Goal: Information Seeking & Learning: Learn about a topic

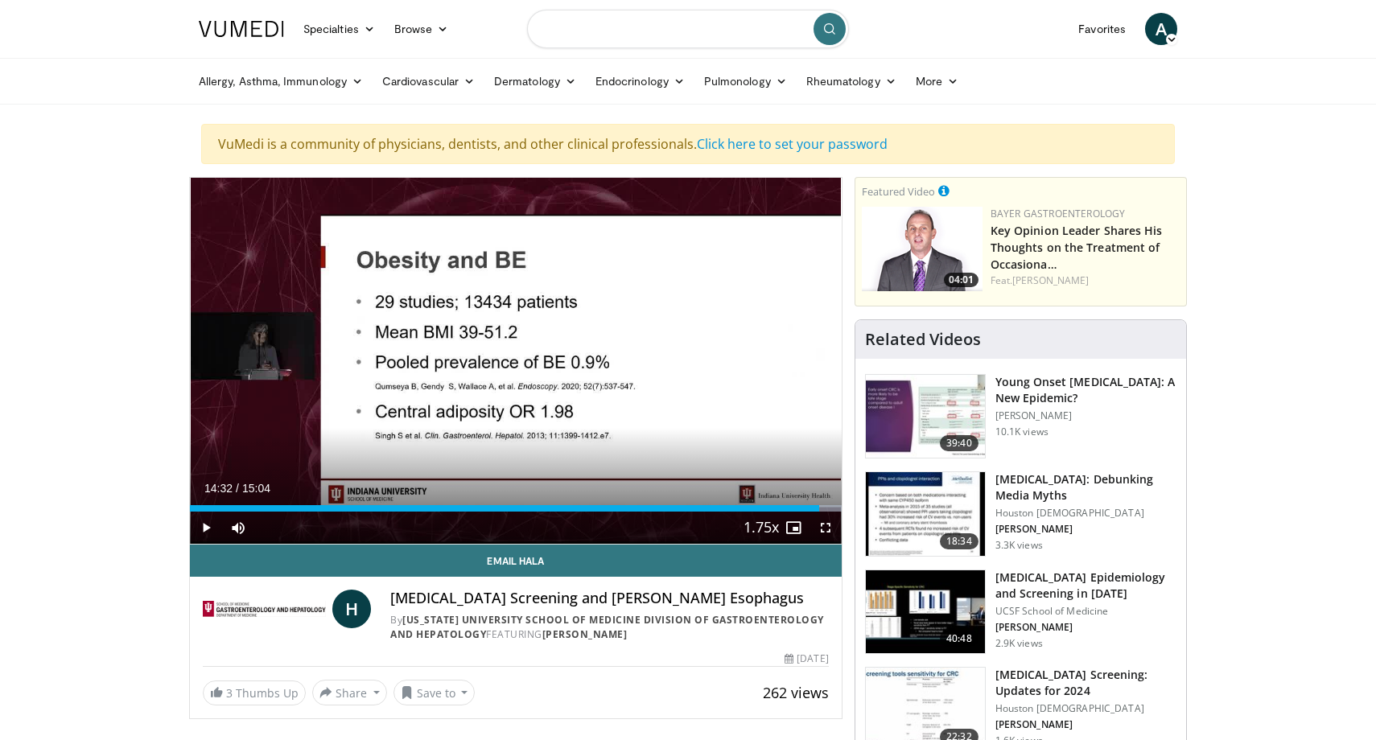
click at [627, 31] on input "Search topics, interventions" at bounding box center [688, 29] width 322 height 39
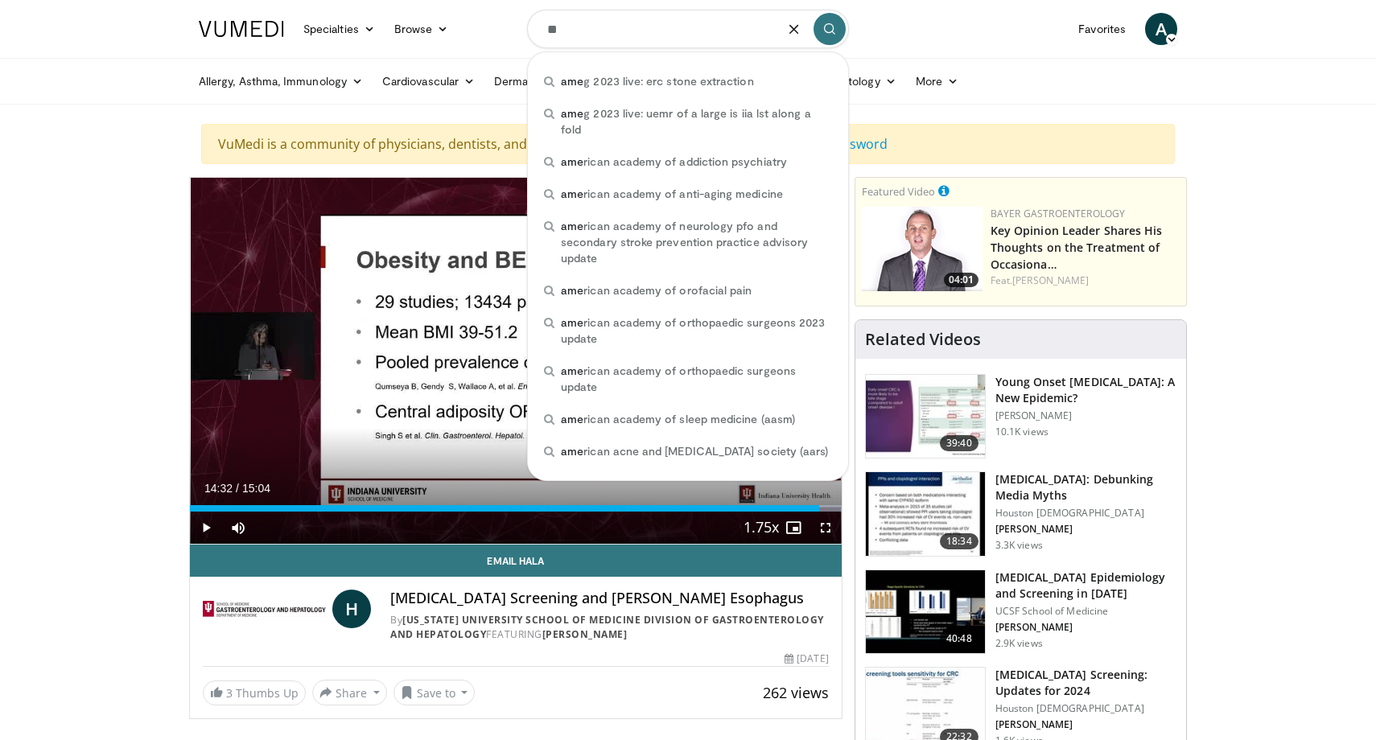
type input "*"
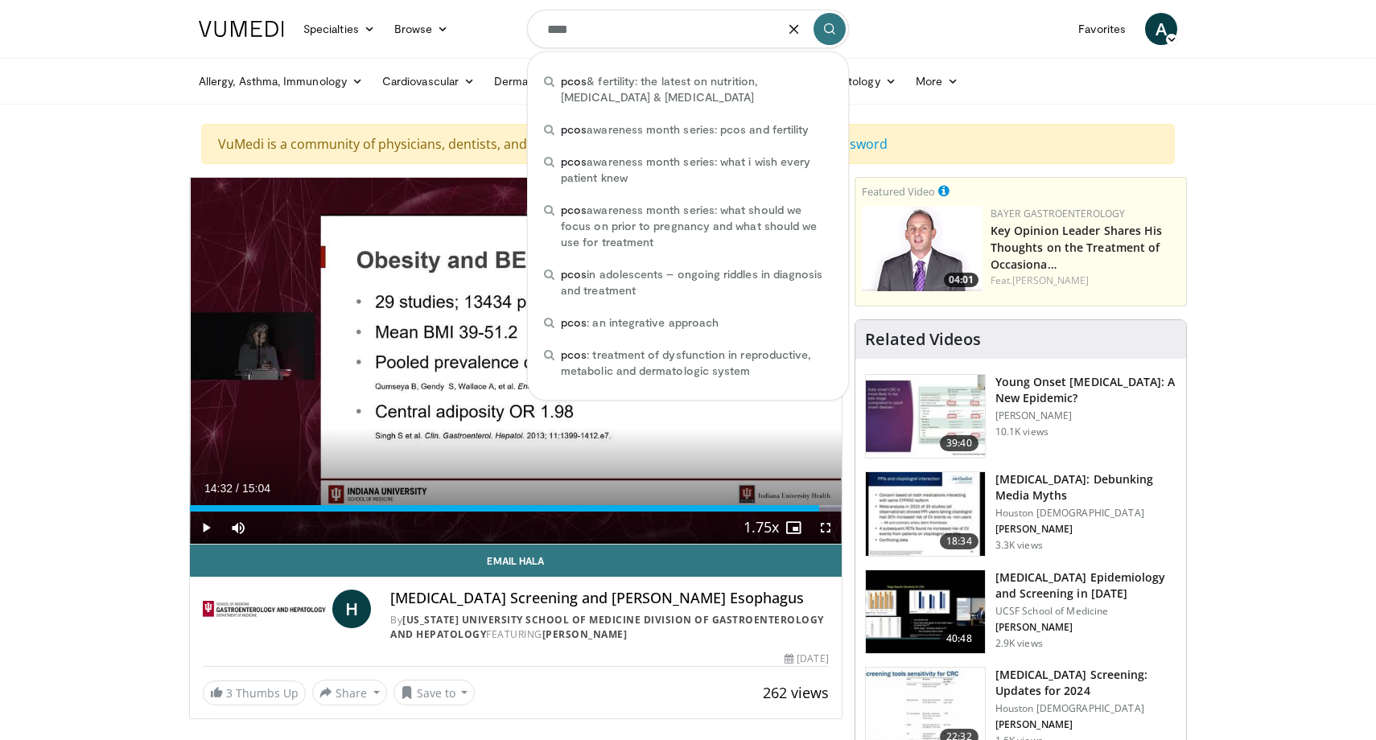
type input "****"
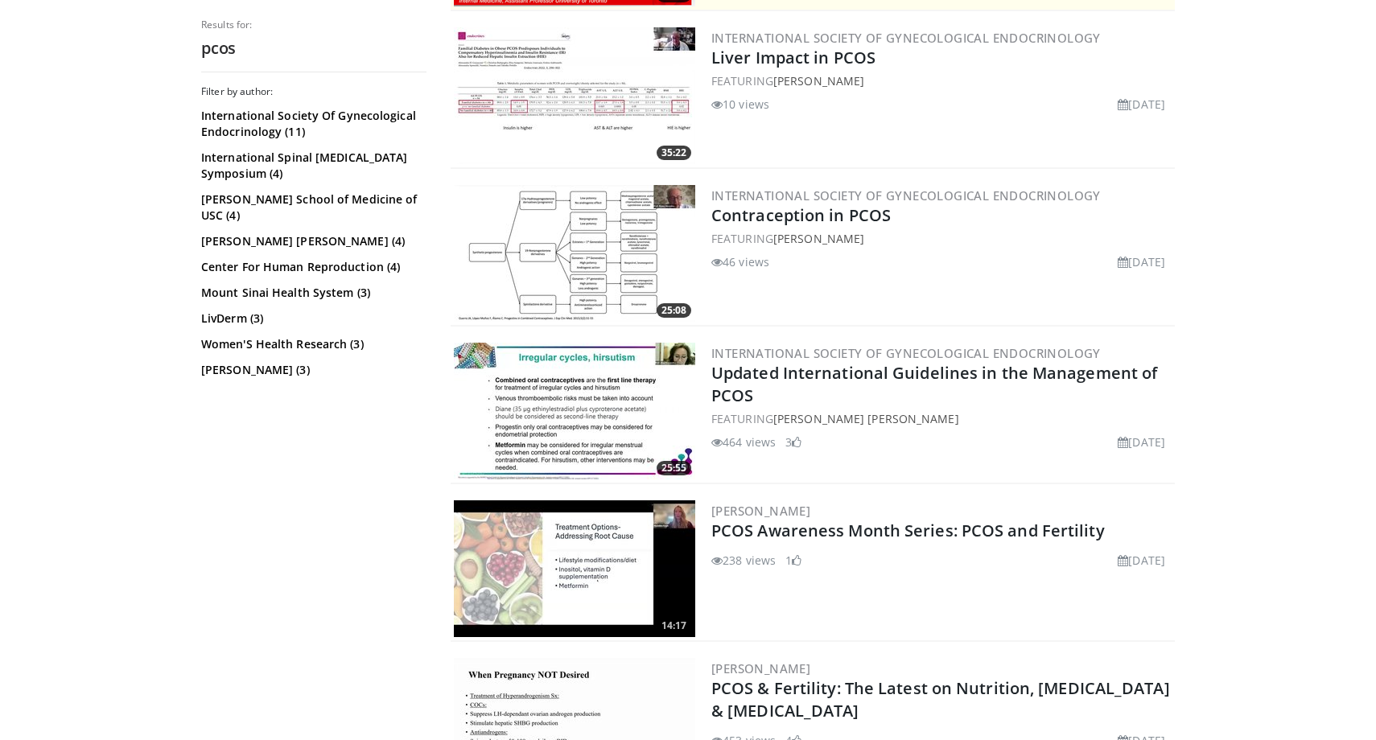
scroll to position [525, 0]
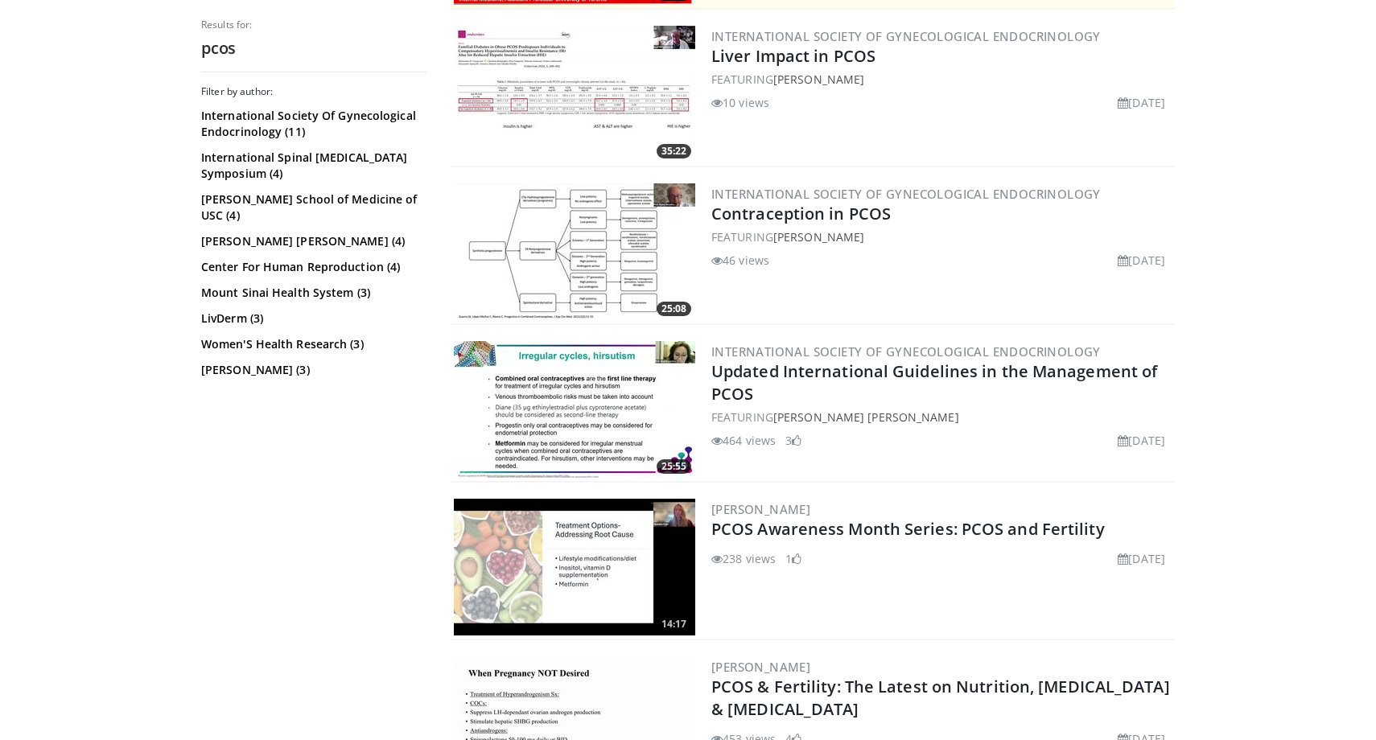
click at [622, 402] on img at bounding box center [574, 409] width 241 height 137
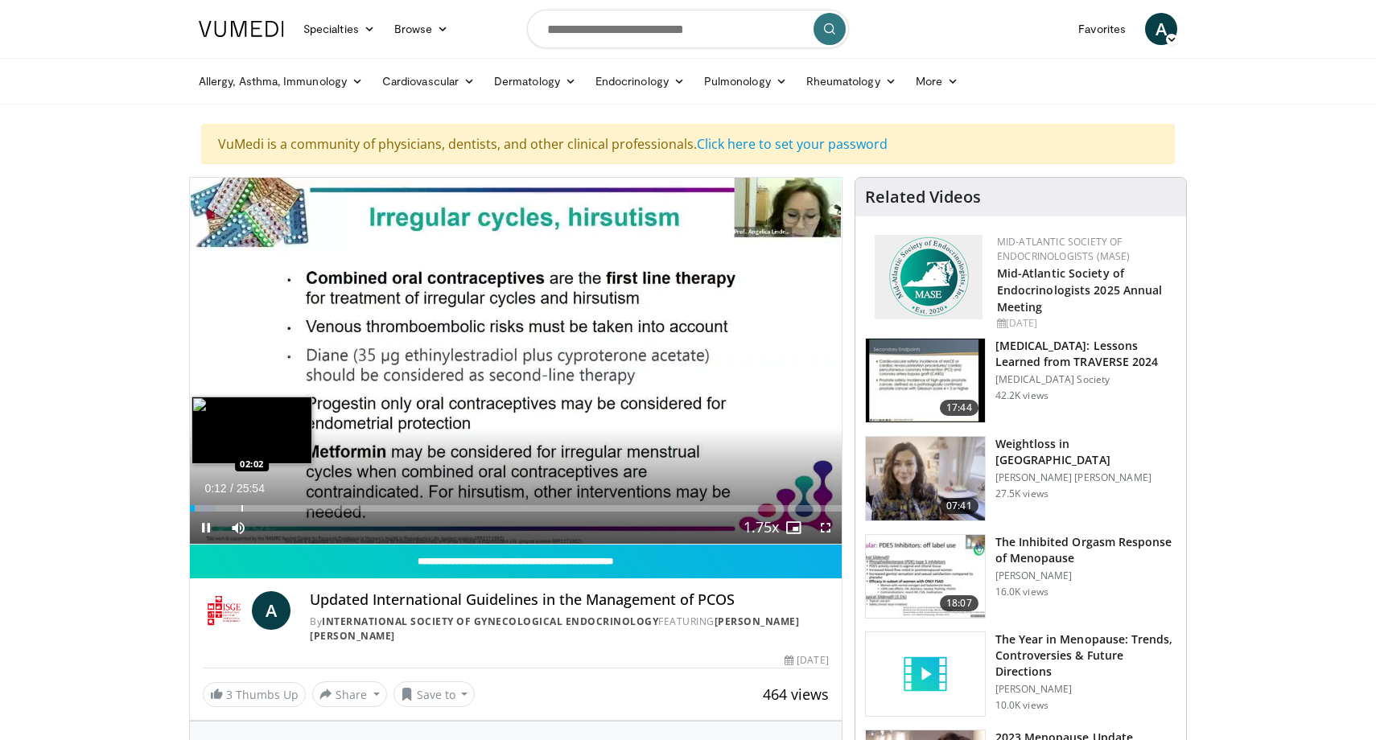
click at [241, 505] on div "Progress Bar" at bounding box center [242, 508] width 2 height 6
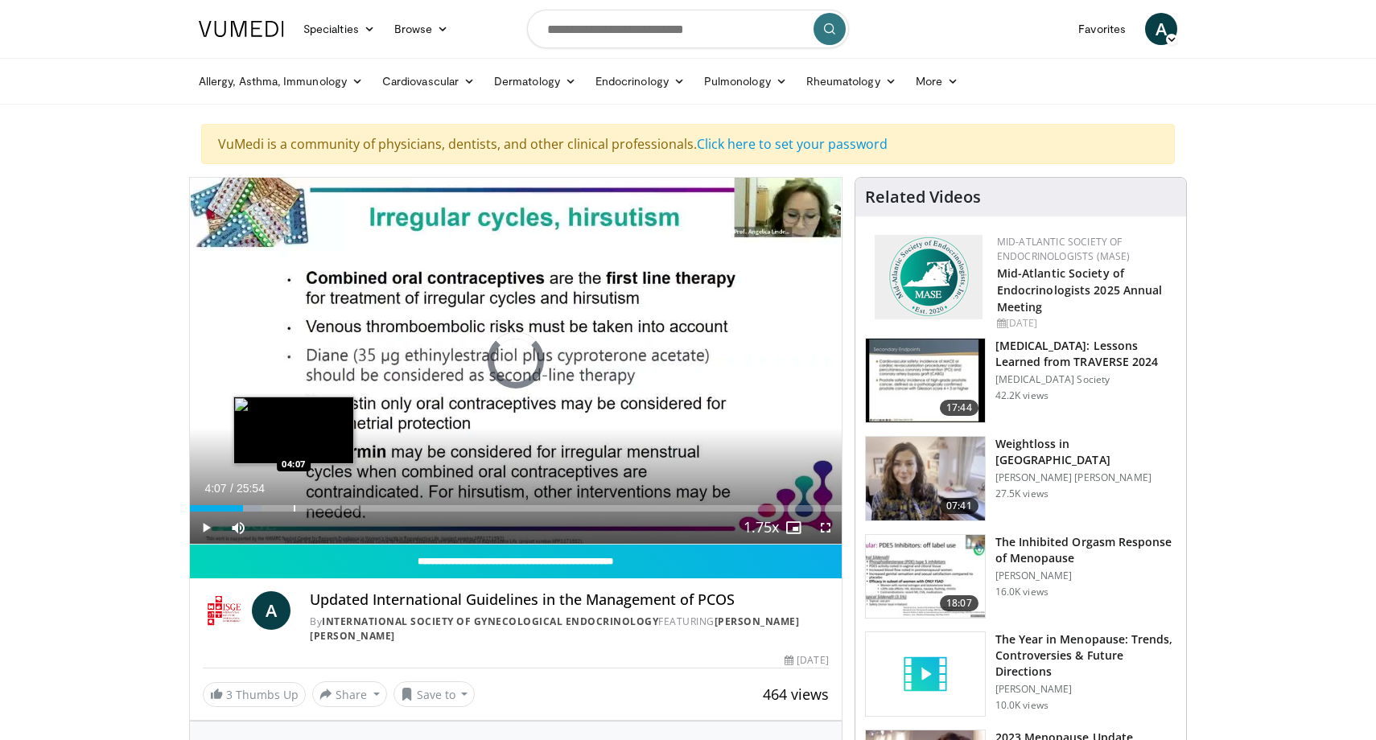
click at [294, 510] on div "Progress Bar" at bounding box center [295, 508] width 2 height 6
click at [334, 501] on div "Loaded : 20.56% 05:43 05:43" at bounding box center [516, 504] width 652 height 15
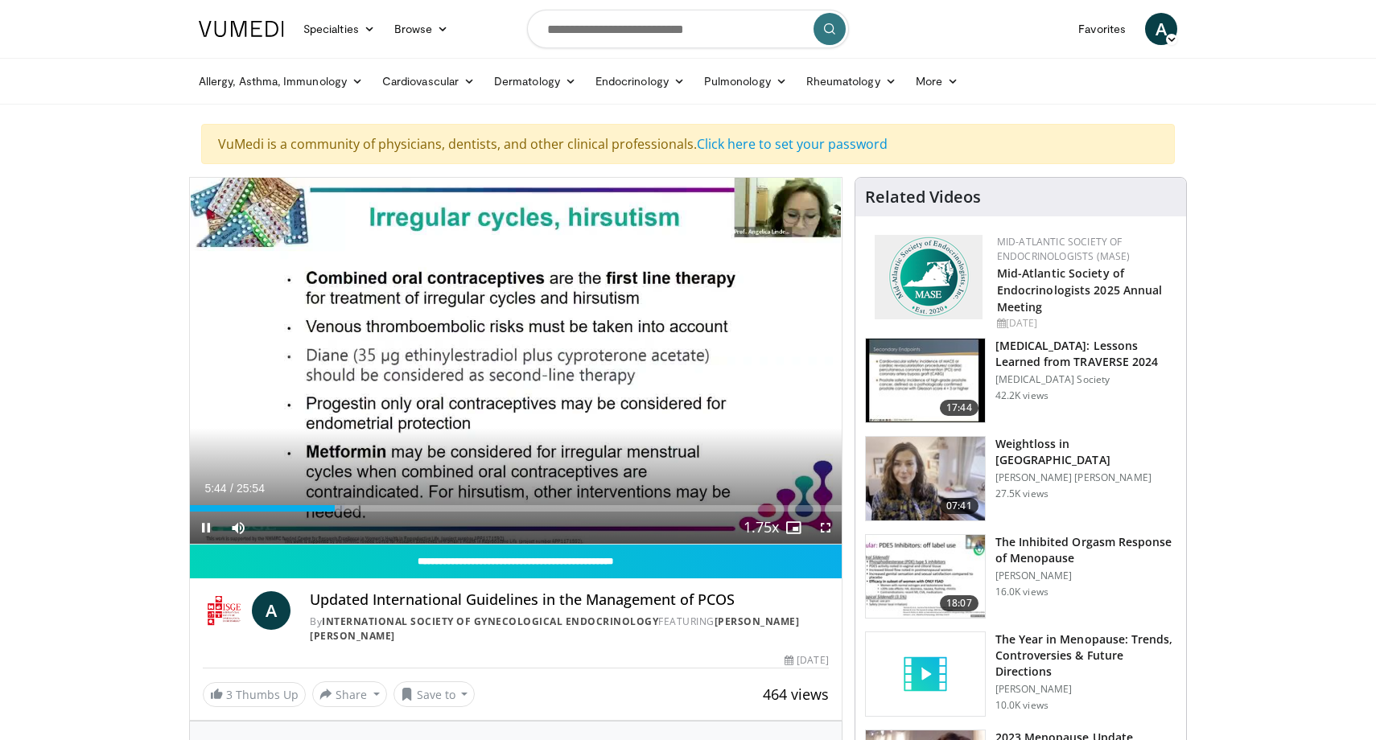
click at [424, 513] on div "Current Time 5:44 / Duration 25:54 Pause Skip Backward Skip Forward Mute Loaded…" at bounding box center [516, 528] width 652 height 32
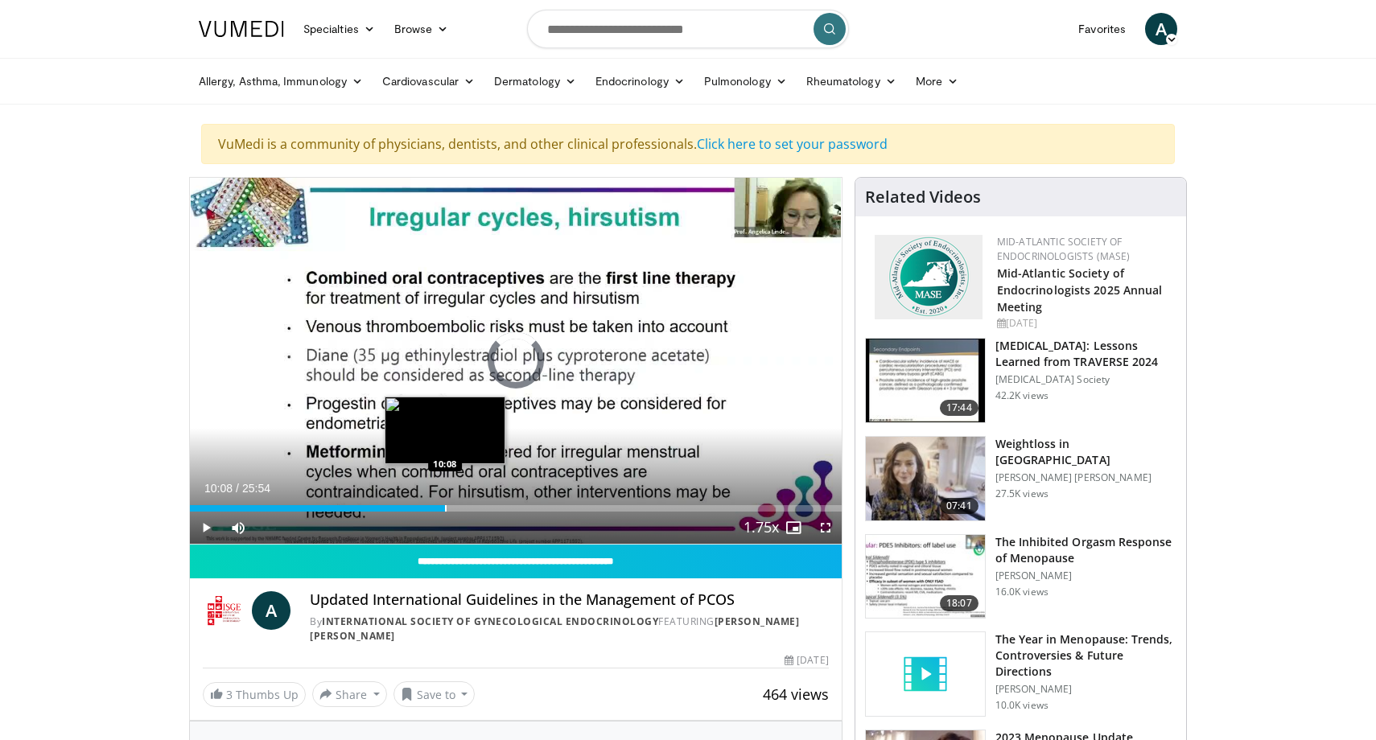
click at [445, 509] on div "Progress Bar" at bounding box center [446, 508] width 2 height 6
click at [492, 509] on div "Progress Bar" at bounding box center [493, 508] width 2 height 6
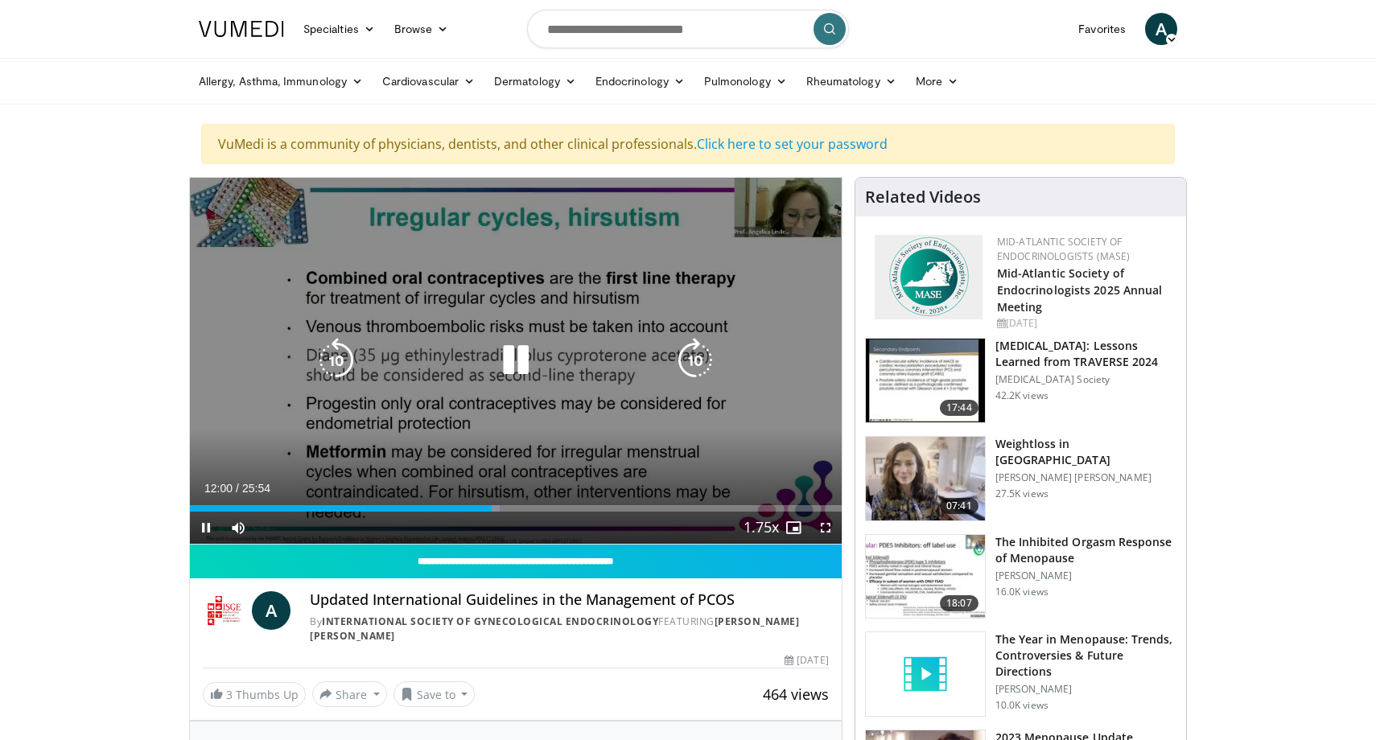
click at [542, 505] on div "Loaded : 47.54% 12:00 13:37" at bounding box center [516, 504] width 652 height 15
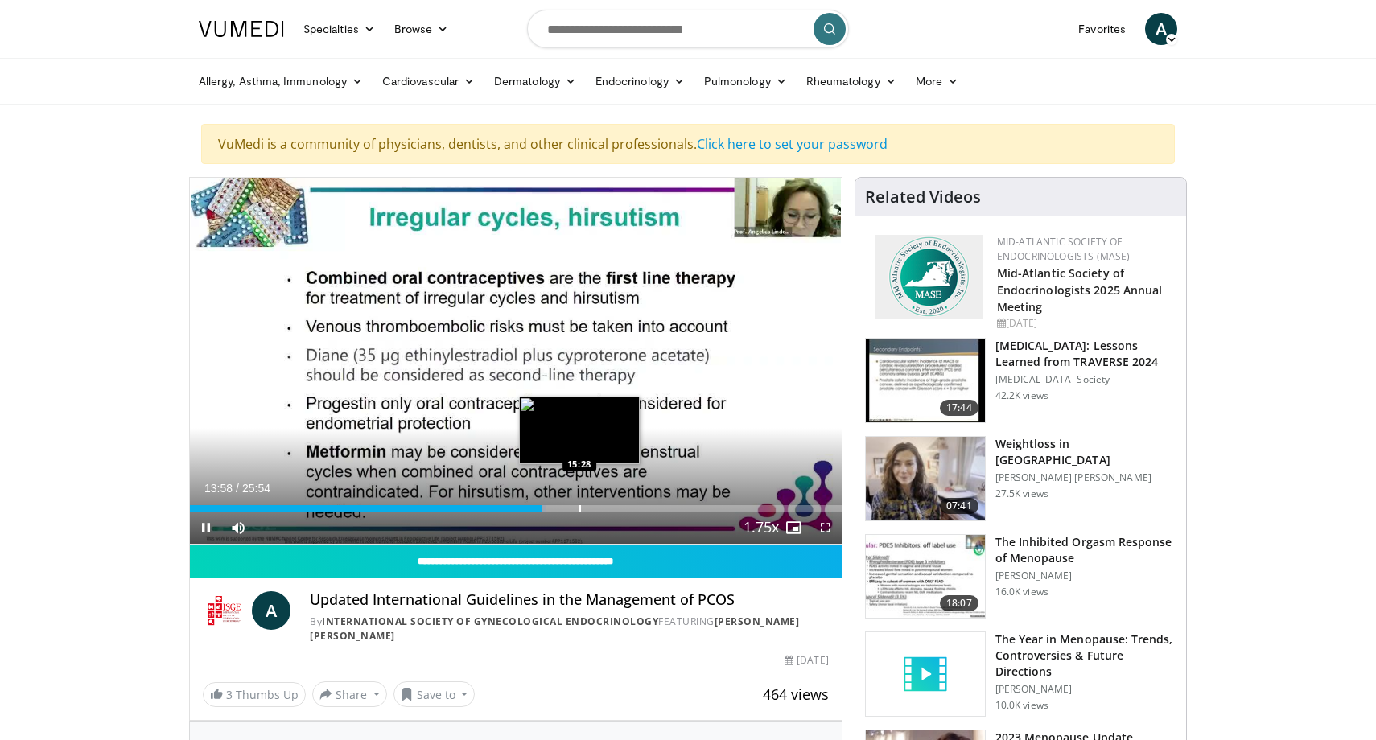
click at [579, 505] on div "Loaded : 54.61% 13:59 15:28" at bounding box center [516, 504] width 652 height 15
click at [603, 505] on div "Loaded : 62.42% 15:29 16:14" at bounding box center [516, 504] width 652 height 15
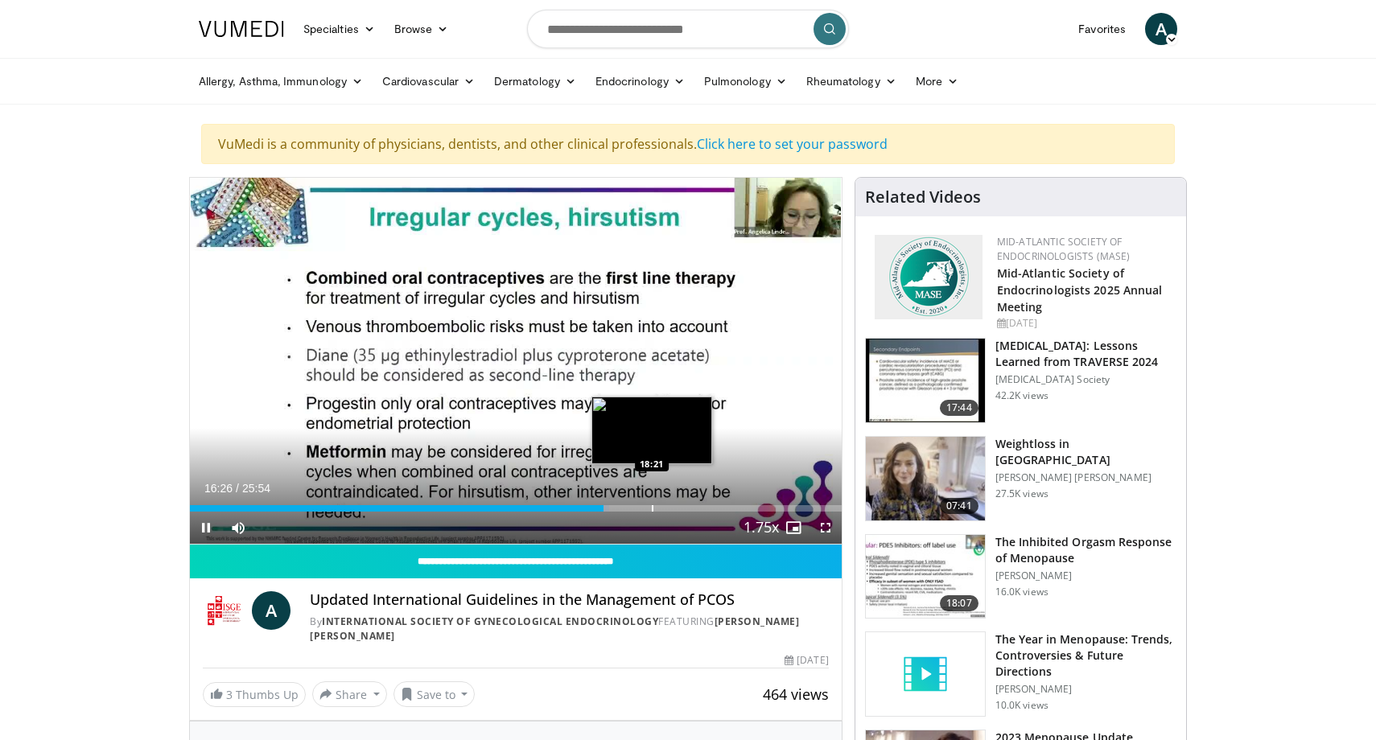
click at [652, 504] on div "Loaded : 64.35% 16:26 18:21" at bounding box center [516, 504] width 652 height 15
click at [695, 503] on div "Loaded : 71.31% 18:21 20:00" at bounding box center [516, 504] width 652 height 15
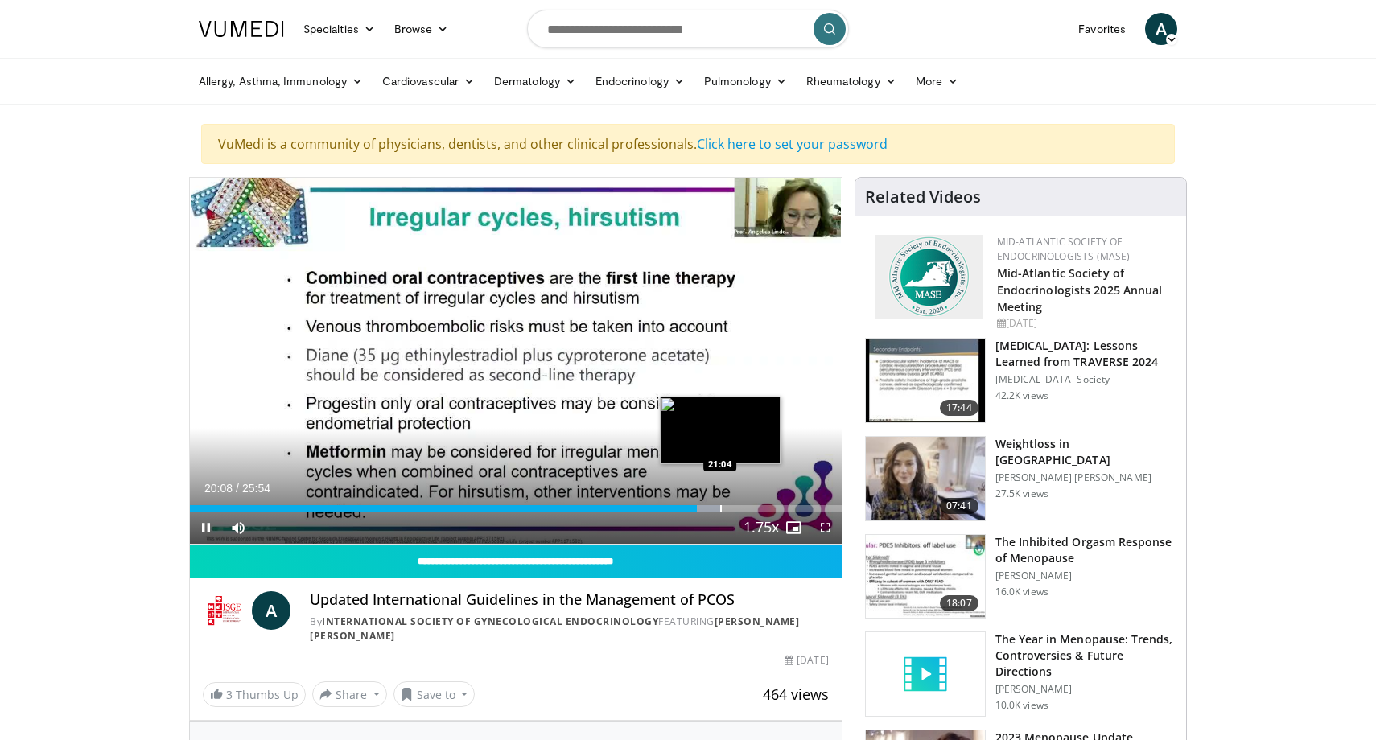
click at [720, 506] on div "Progress Bar" at bounding box center [721, 508] width 2 height 6
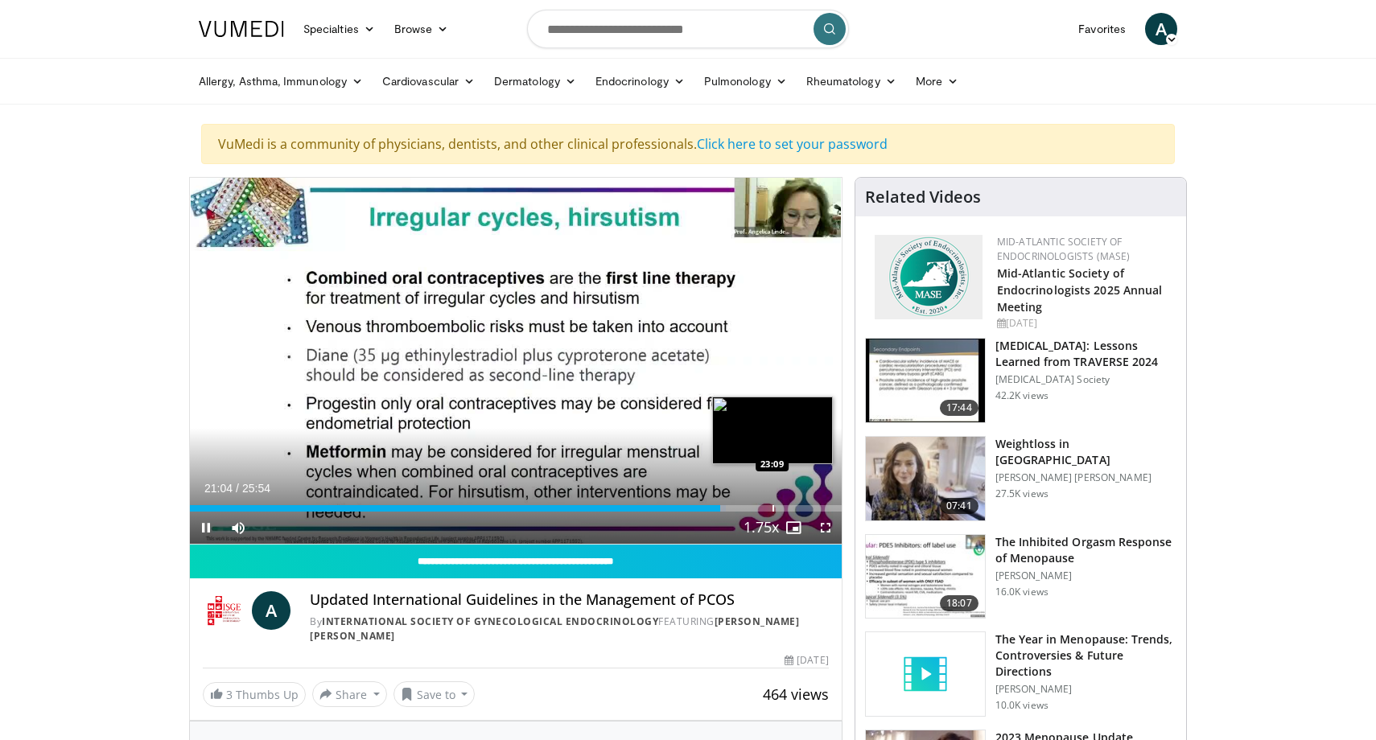
click at [773, 508] on div "Progress Bar" at bounding box center [774, 508] width 2 height 6
click at [806, 505] on div "Loaded : 89.45% 23:09 24:29" at bounding box center [516, 504] width 652 height 15
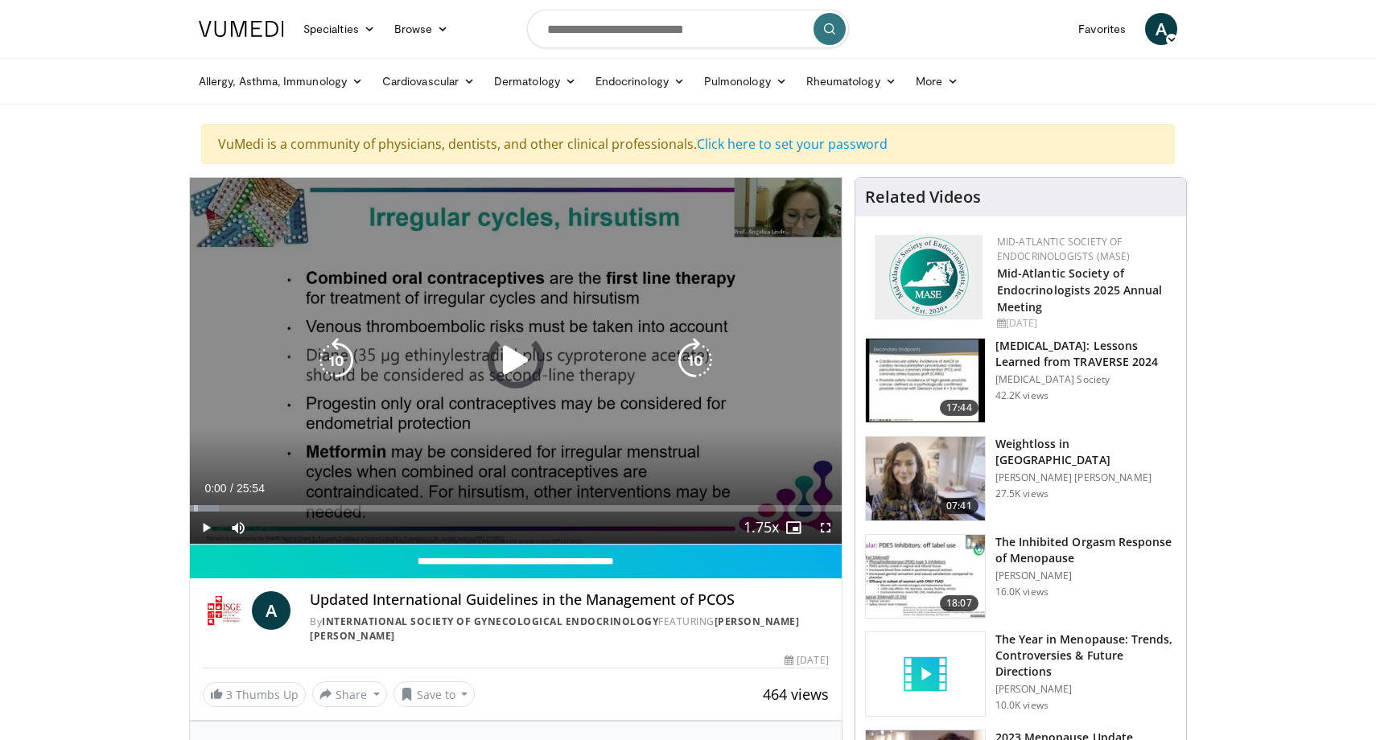
drag, startPoint x: 210, startPoint y: 501, endPoint x: 378, endPoint y: 437, distance: 180.1
click at [367, 439] on video-js "**********" at bounding box center [516, 361] width 652 height 367
click at [514, 389] on div "10 seconds Tap to unmute" at bounding box center [516, 361] width 652 height 366
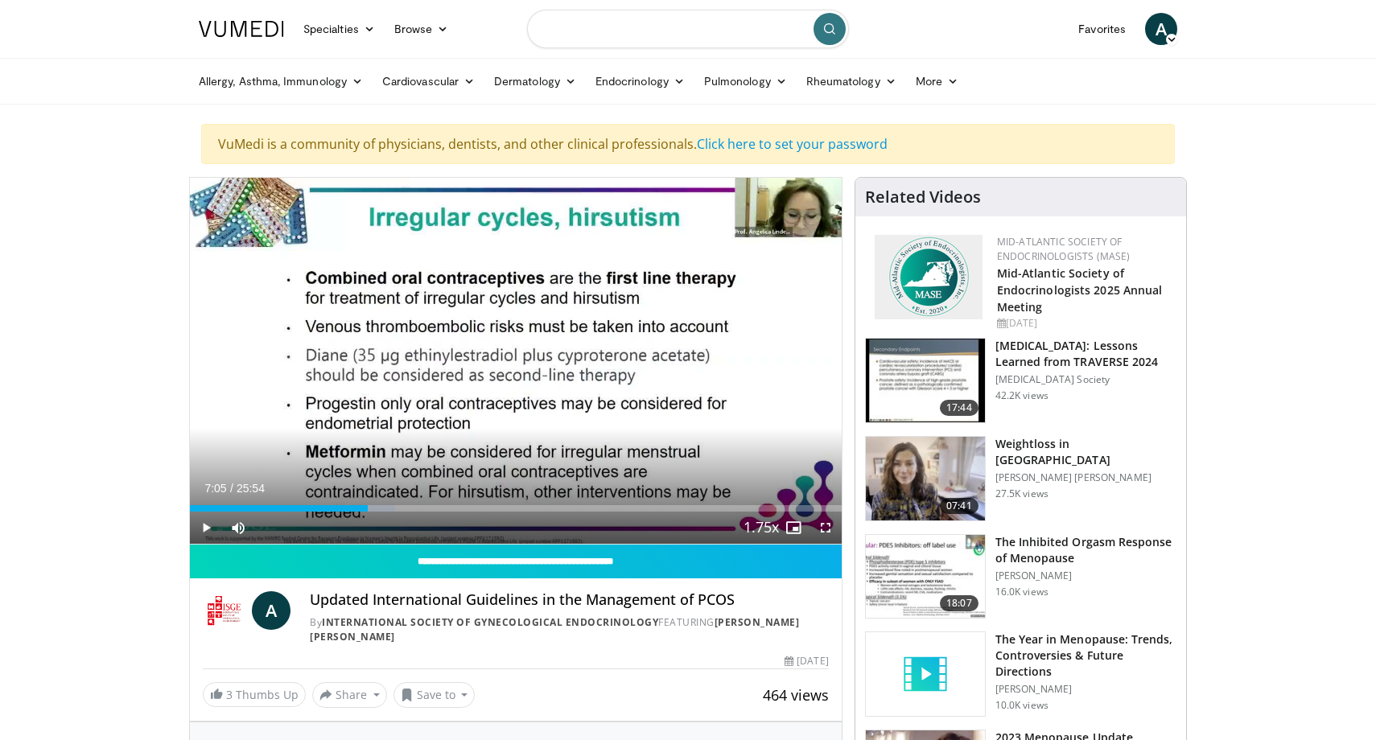
click at [612, 34] on input "Search topics, interventions" at bounding box center [688, 29] width 322 height 39
type input "**********"
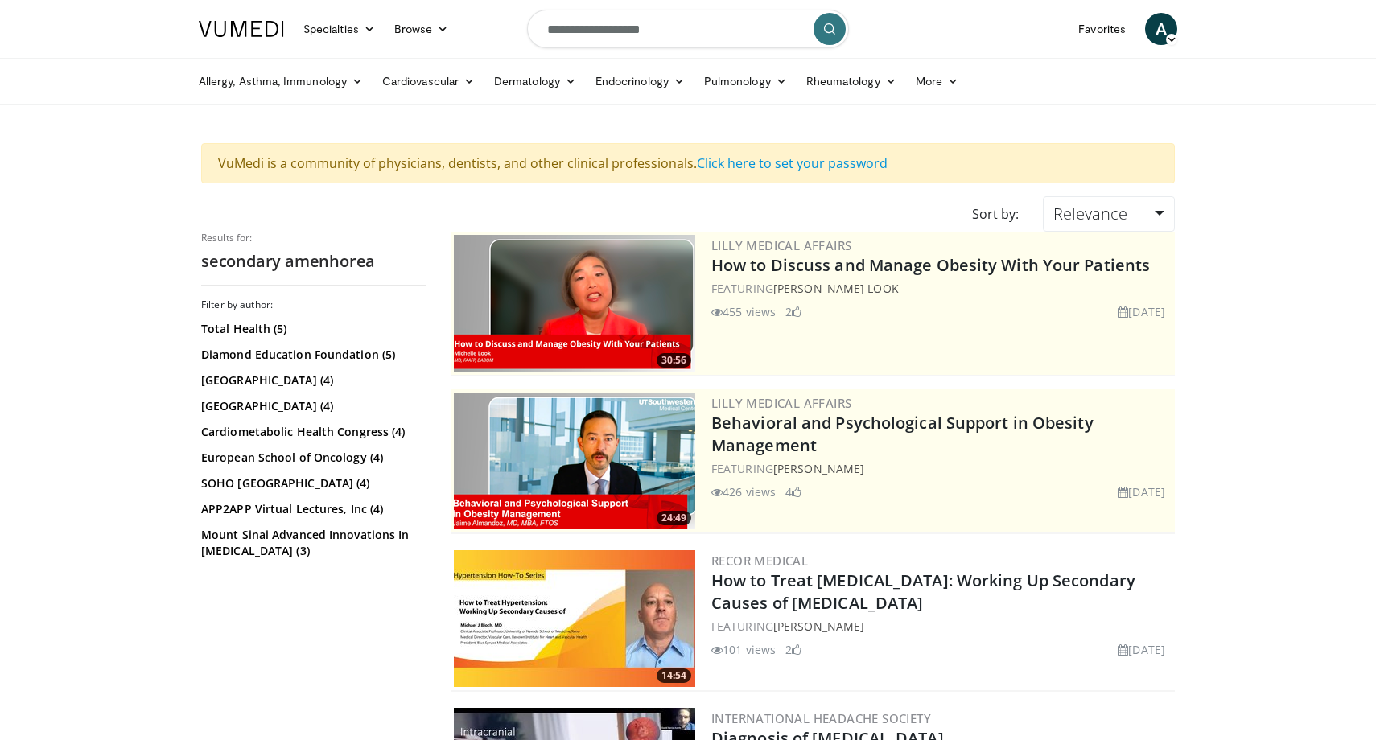
click at [588, 36] on input "**********" at bounding box center [688, 29] width 322 height 39
click at [653, 30] on input "**********" at bounding box center [688, 29] width 322 height 39
type input "**********"
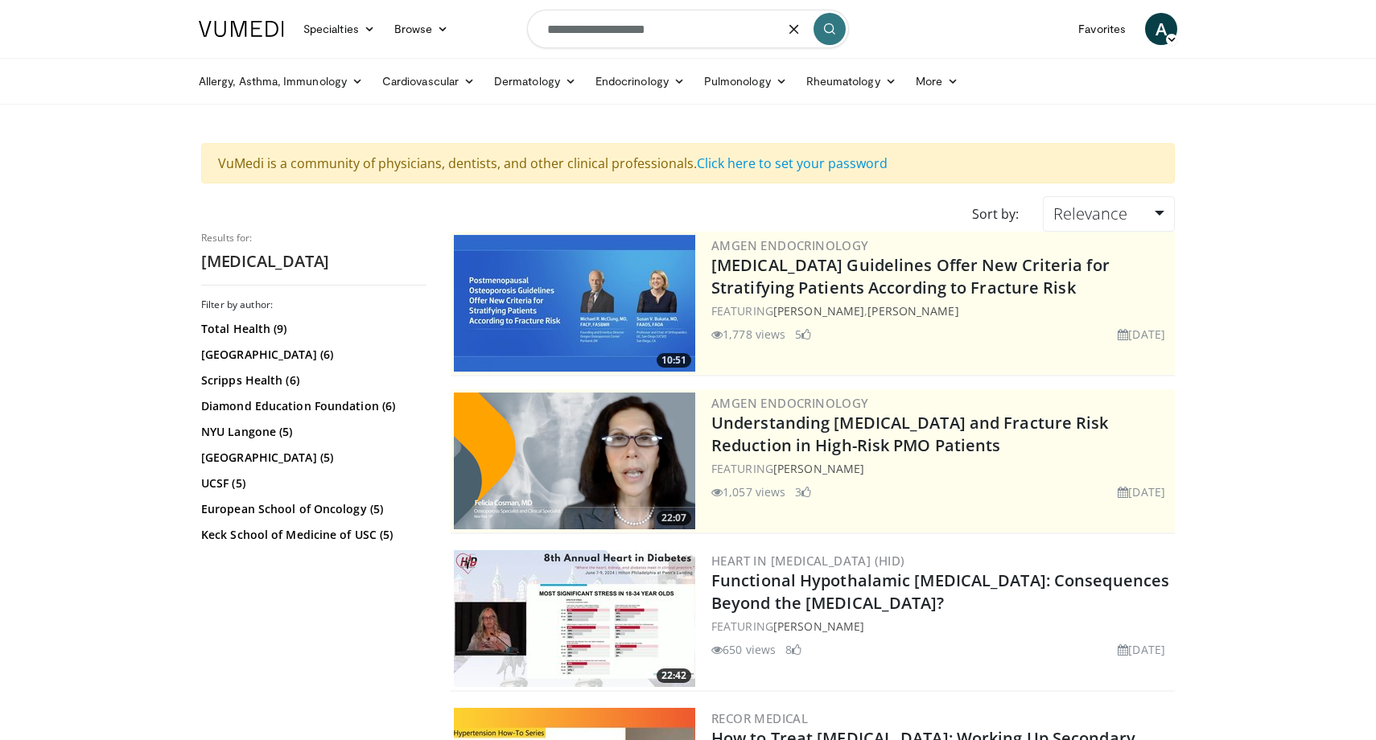
click at [586, 38] on input "**********" at bounding box center [688, 29] width 322 height 39
click at [587, 11] on input "**********" at bounding box center [688, 29] width 322 height 39
click at [585, 31] on input "**********" at bounding box center [688, 29] width 322 height 39
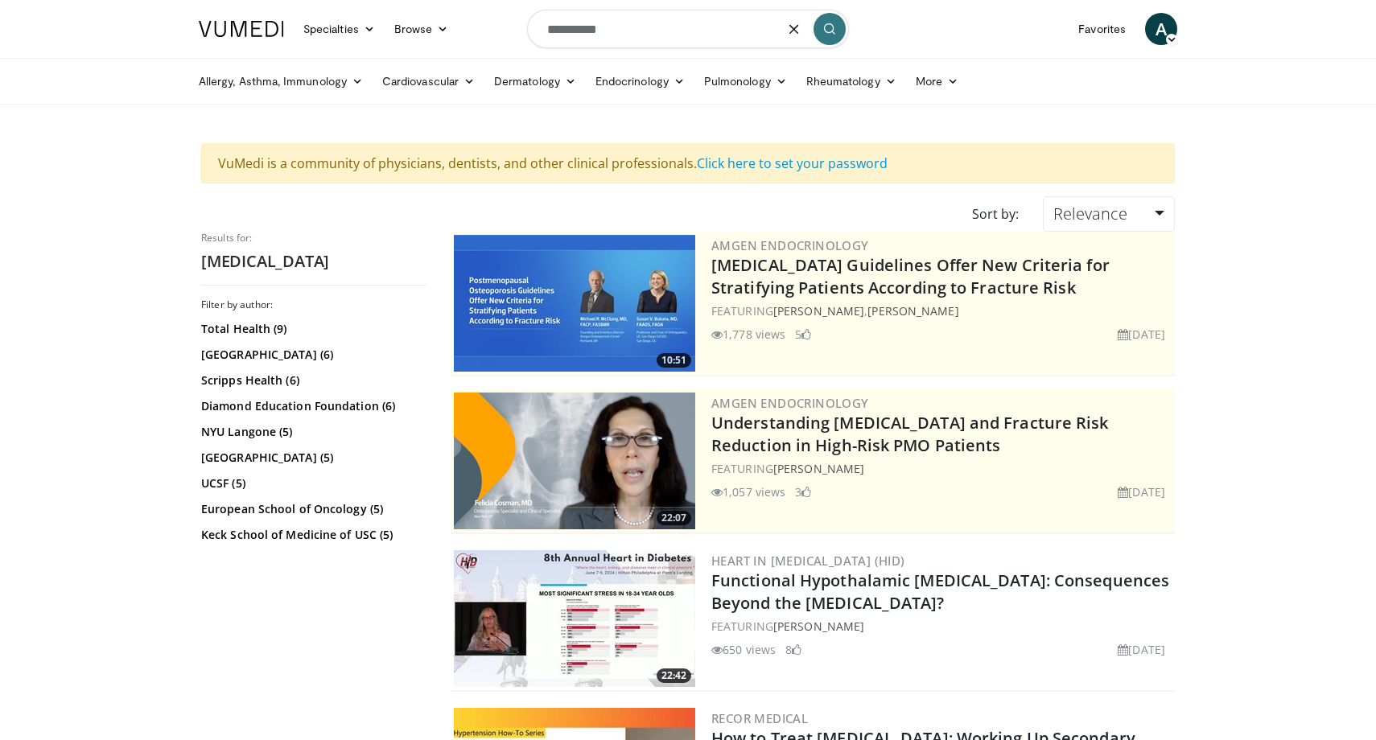
type input "**********"
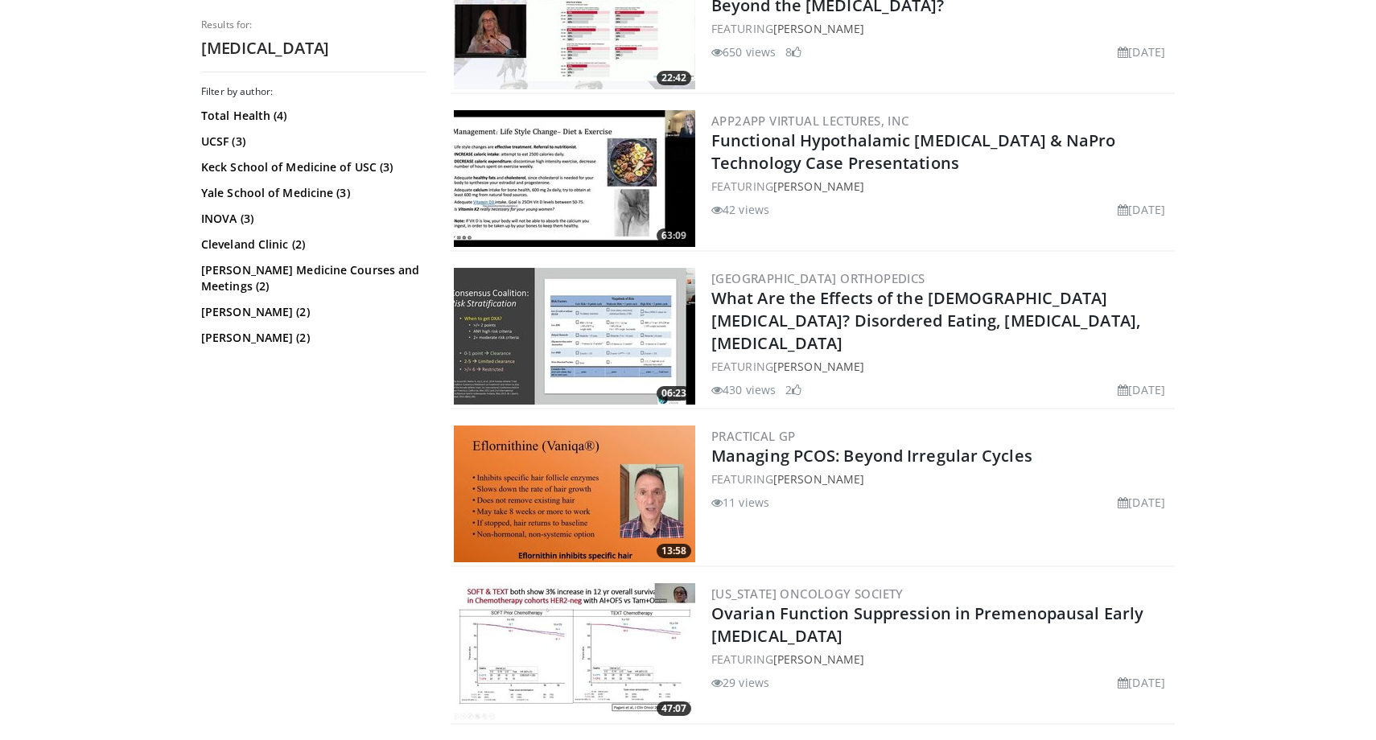
scroll to position [601, 0]
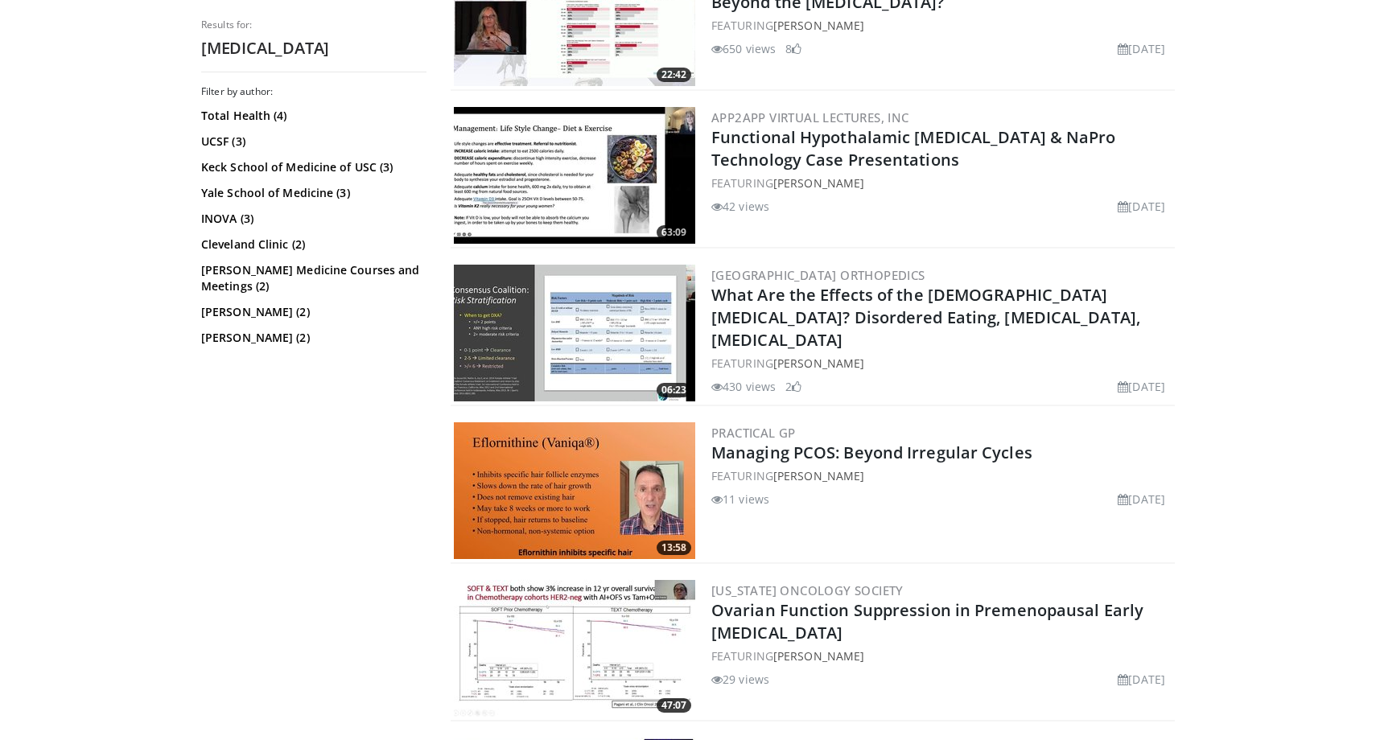
click at [514, 262] on div "06:23 [GEOGRAPHIC_DATA] Orthopedics What Are the Effects of the [DEMOGRAPHIC_DA…" at bounding box center [813, 334] width 724 height 145
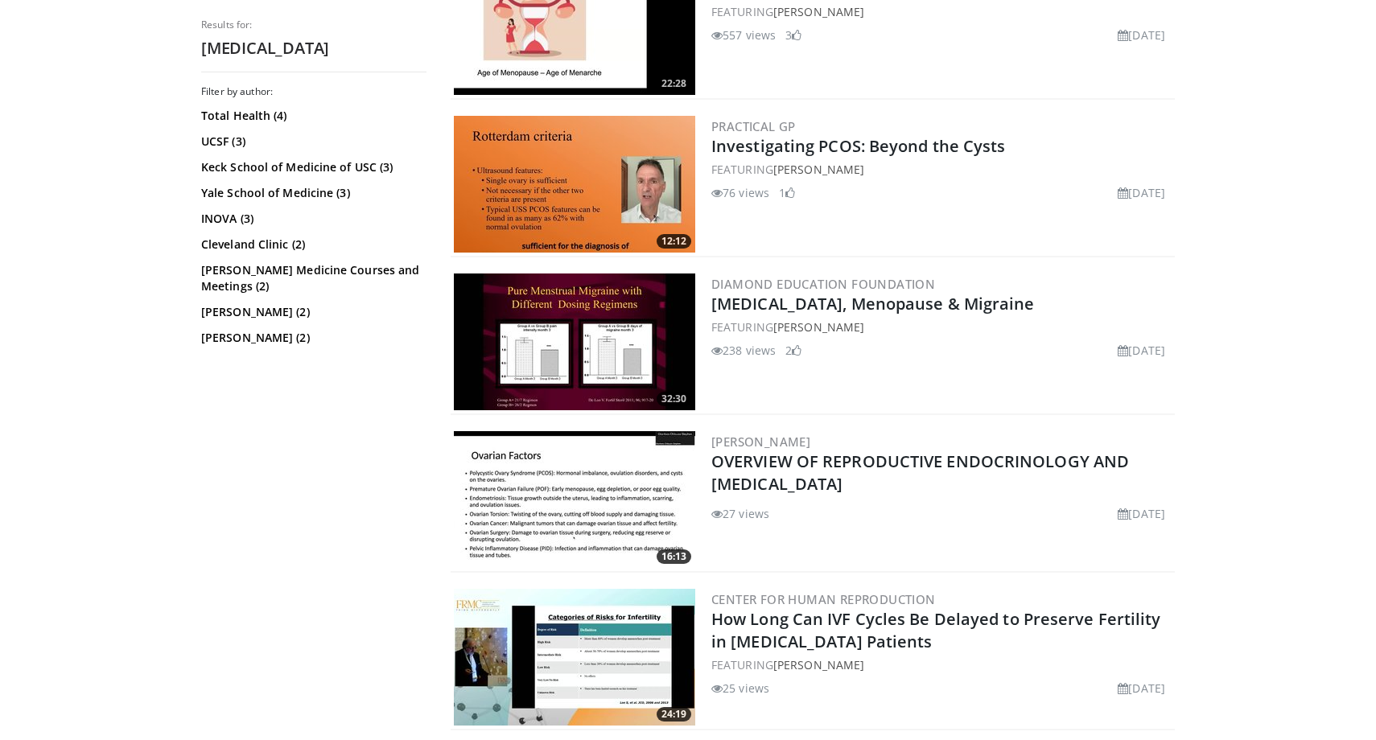
scroll to position [2946, 0]
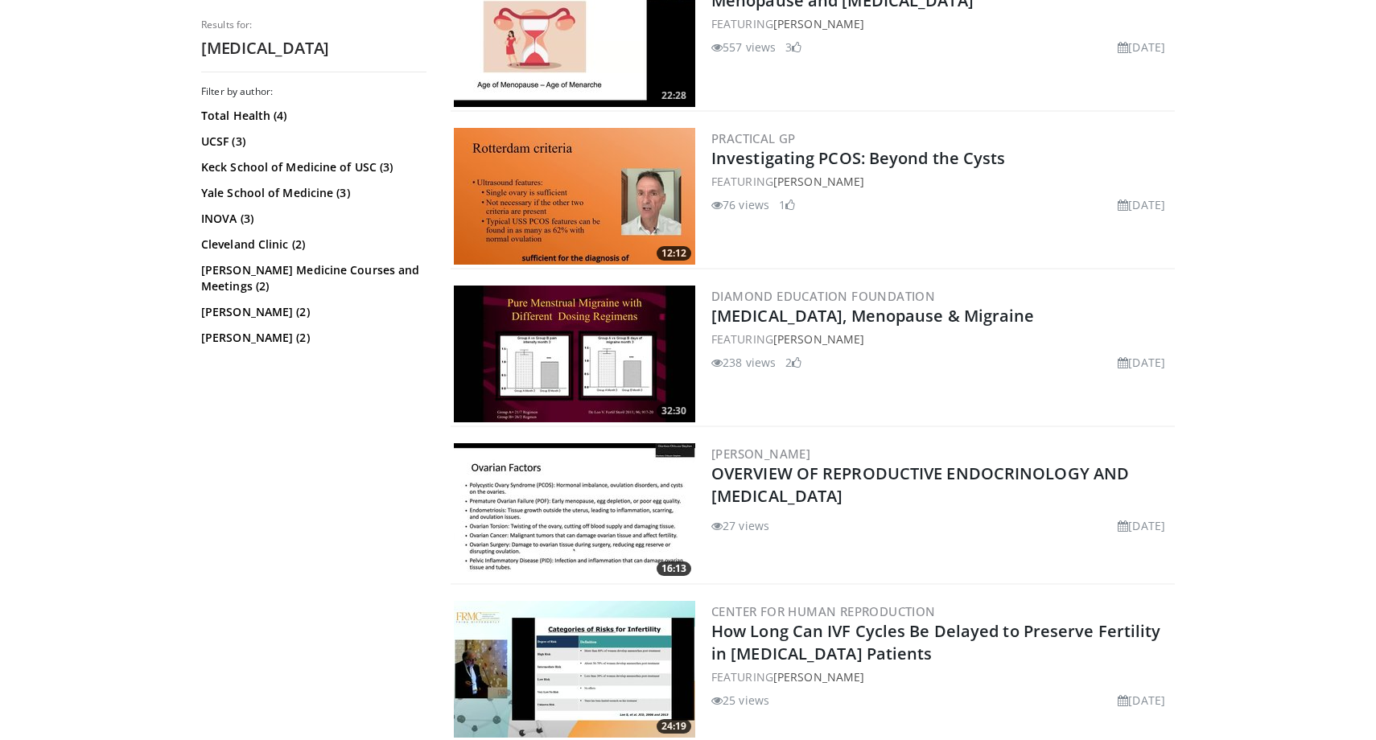
click at [530, 212] on img at bounding box center [574, 196] width 241 height 137
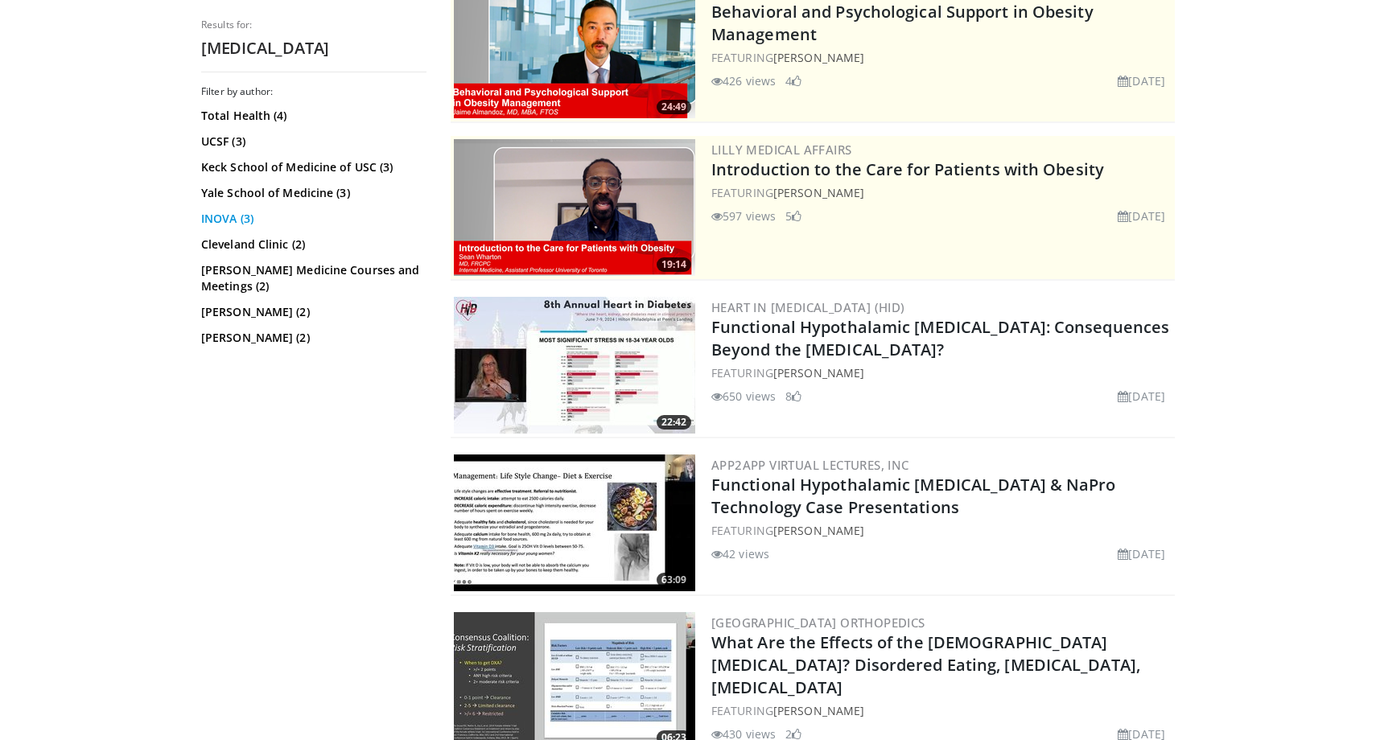
scroll to position [0, 0]
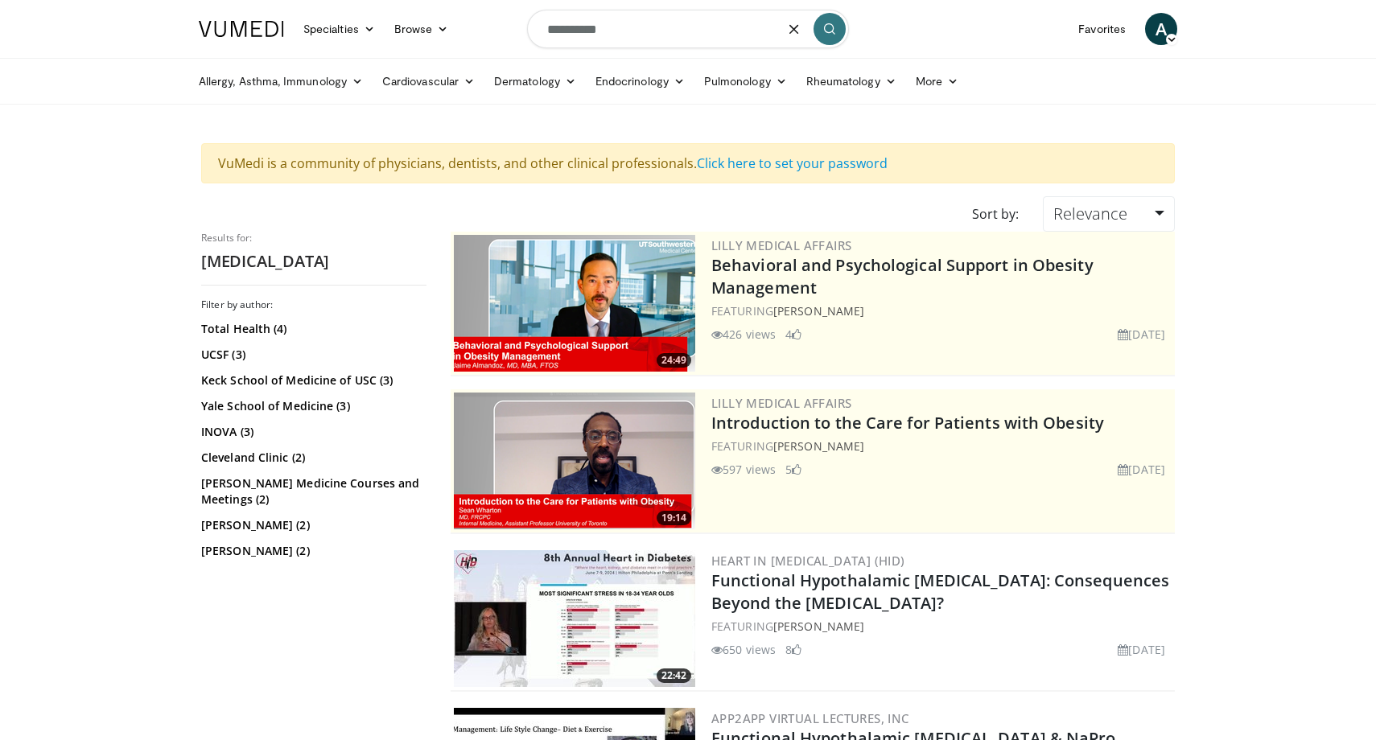
click at [616, 27] on input "**********" at bounding box center [688, 29] width 322 height 39
paste input "********"
type input "**********"
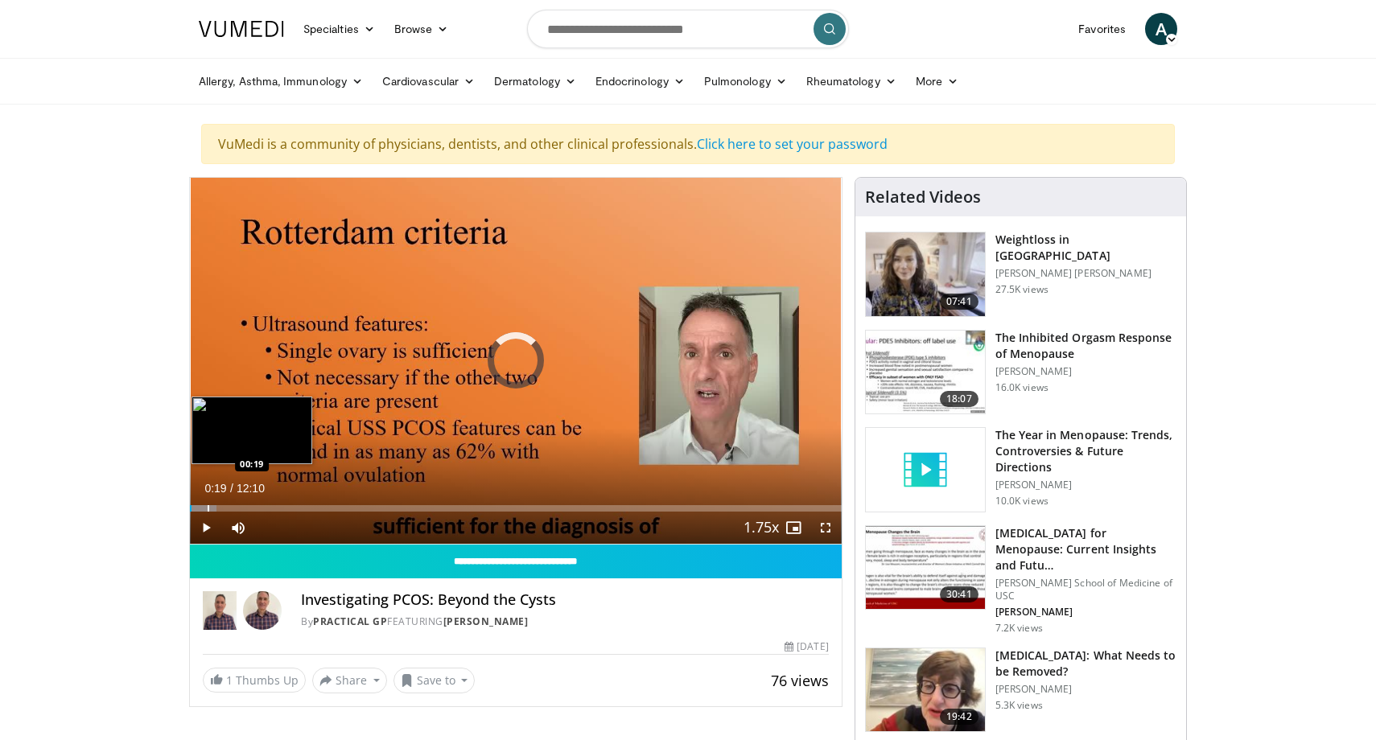
click at [208, 510] on div "Progress Bar" at bounding box center [209, 508] width 2 height 6
click at [234, 510] on div "Progress Bar" at bounding box center [235, 508] width 2 height 6
click at [291, 505] on div "Progress Bar" at bounding box center [292, 508] width 2 height 6
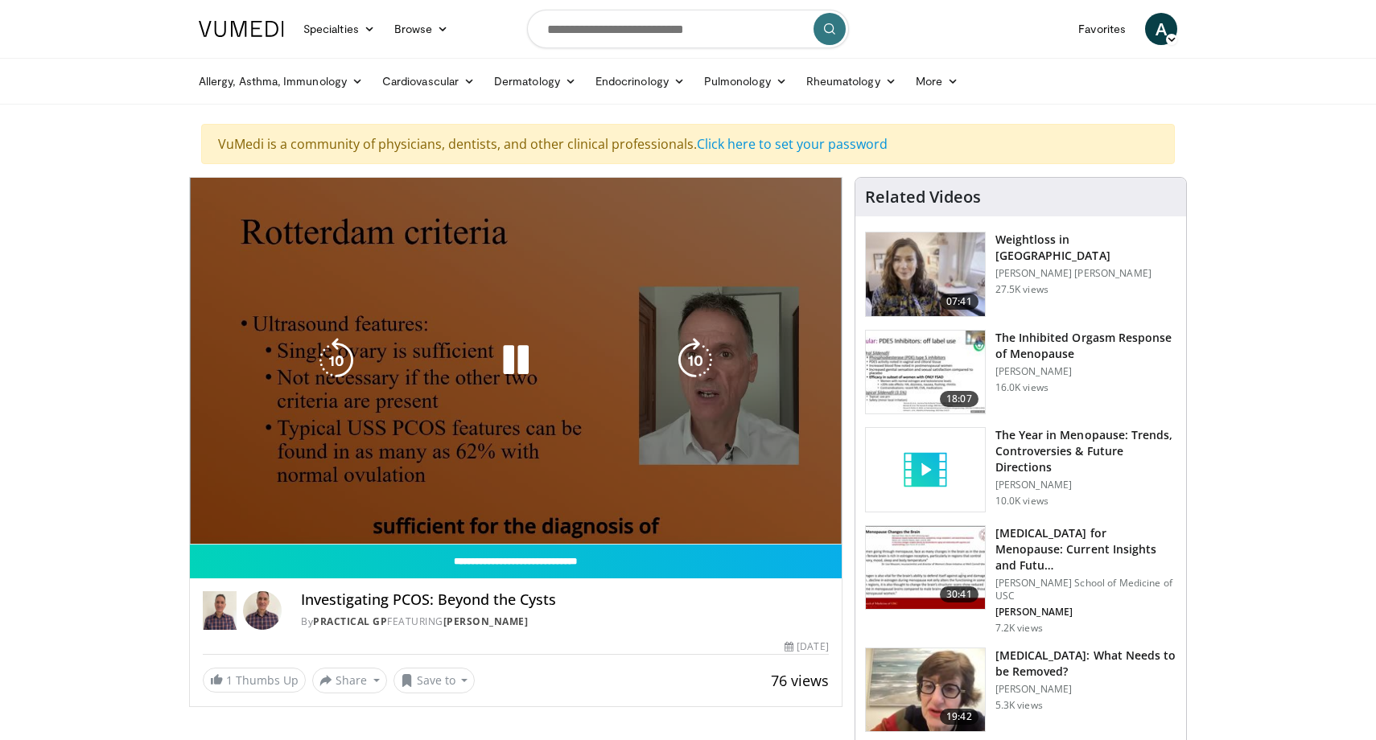
click at [327, 511] on video-js "**********" at bounding box center [516, 361] width 652 height 367
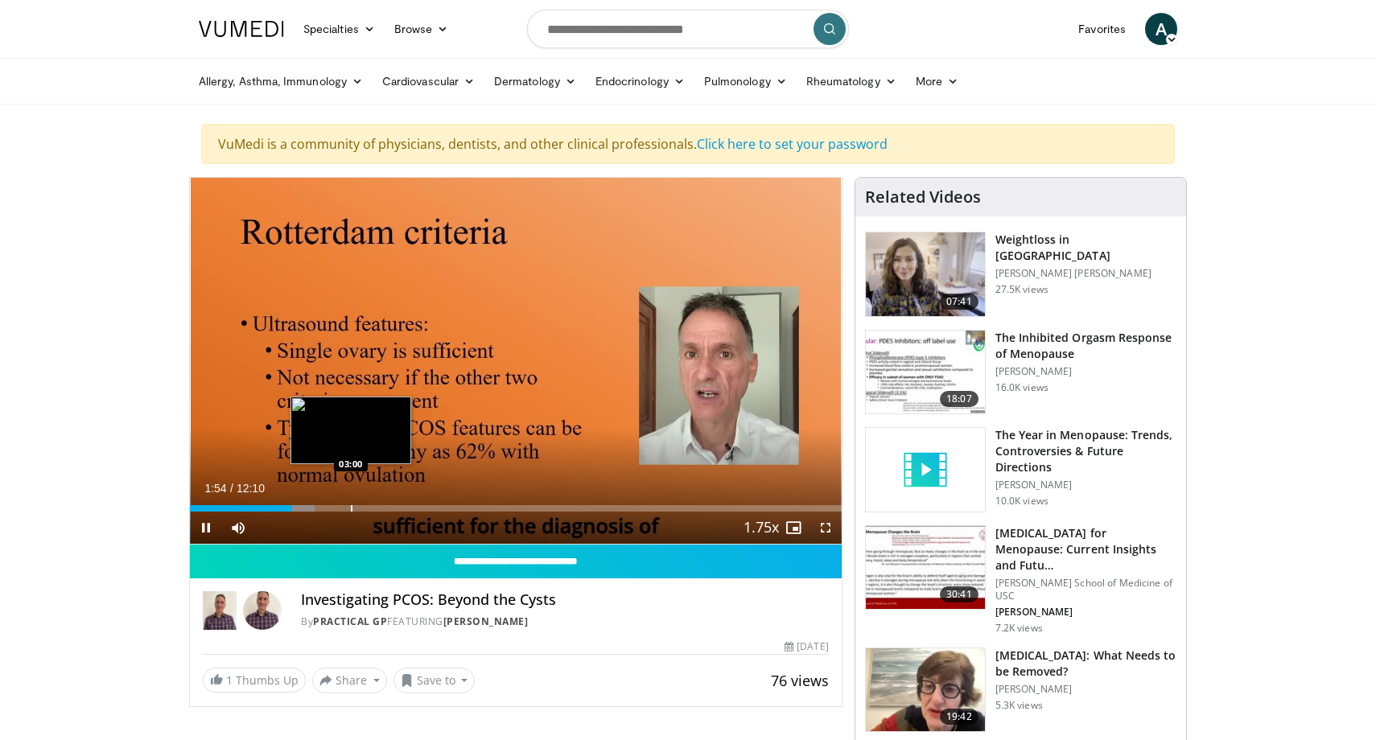
click at [351, 508] on div "Progress Bar" at bounding box center [352, 508] width 2 height 6
click at [394, 510] on div "Progress Bar" at bounding box center [395, 508] width 2 height 6
click at [425, 514] on div "Current Time 3:49 / Duration 12:10 Pause Skip Backward Skip Forward Mute Loaded…" at bounding box center [516, 528] width 652 height 32
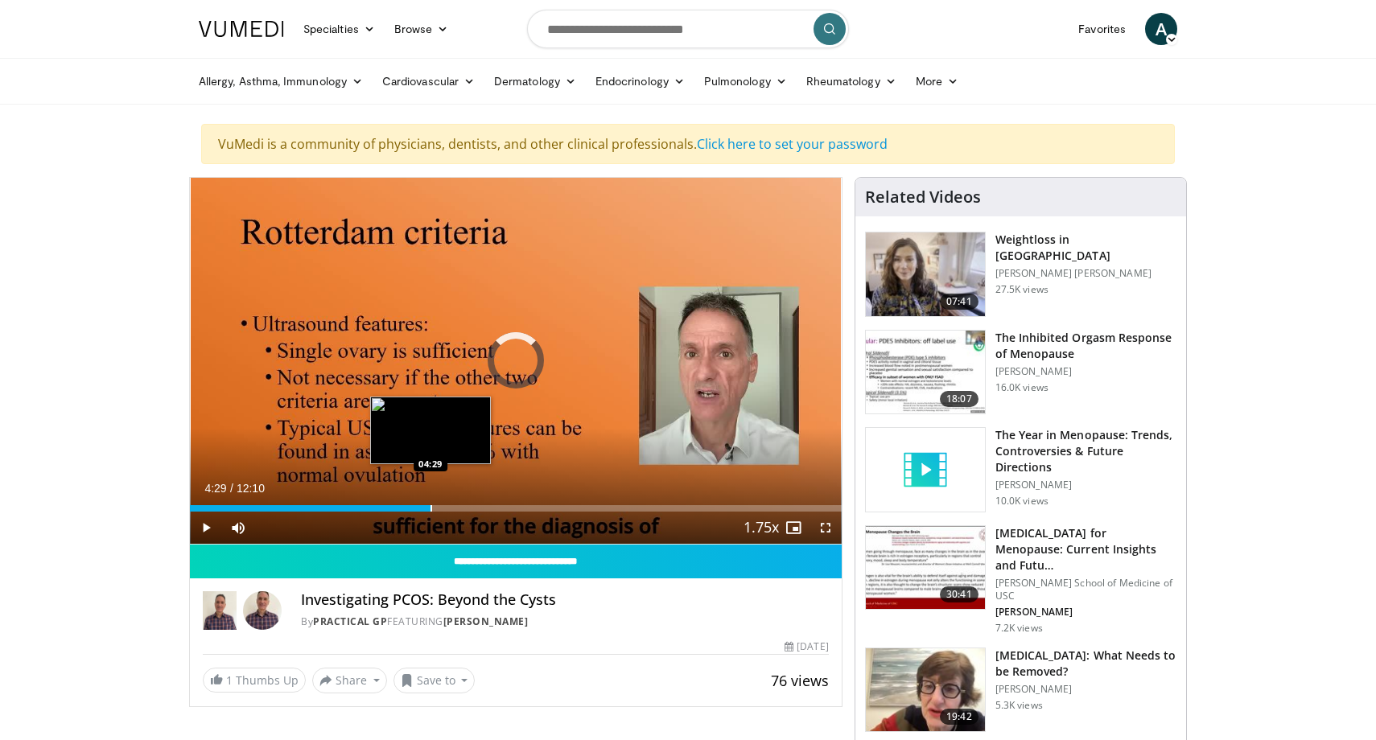
click at [431, 508] on div "Progress Bar" at bounding box center [432, 508] width 2 height 6
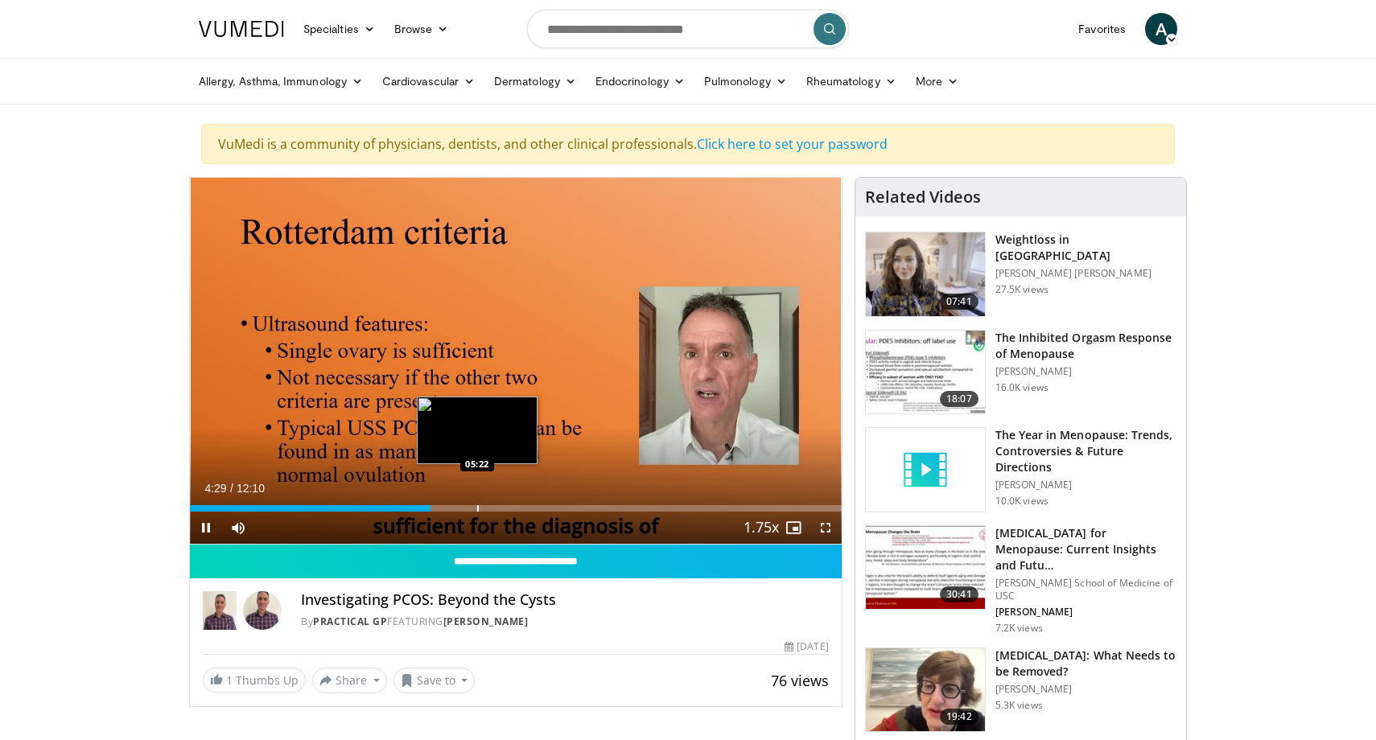
click at [477, 505] on div "Progress Bar" at bounding box center [478, 508] width 2 height 6
click at [518, 506] on div "Progress Bar" at bounding box center [519, 508] width 2 height 6
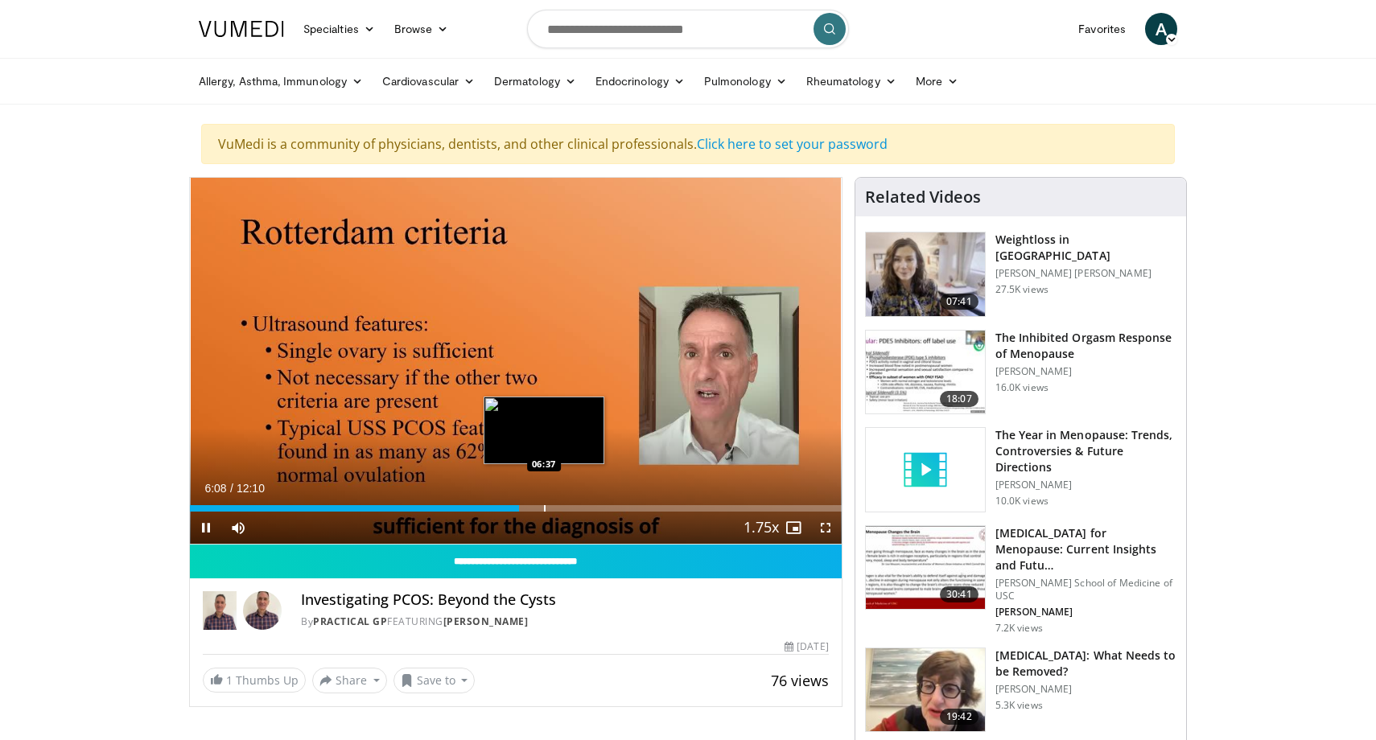
click at [546, 509] on div "Progress Bar" at bounding box center [545, 508] width 2 height 6
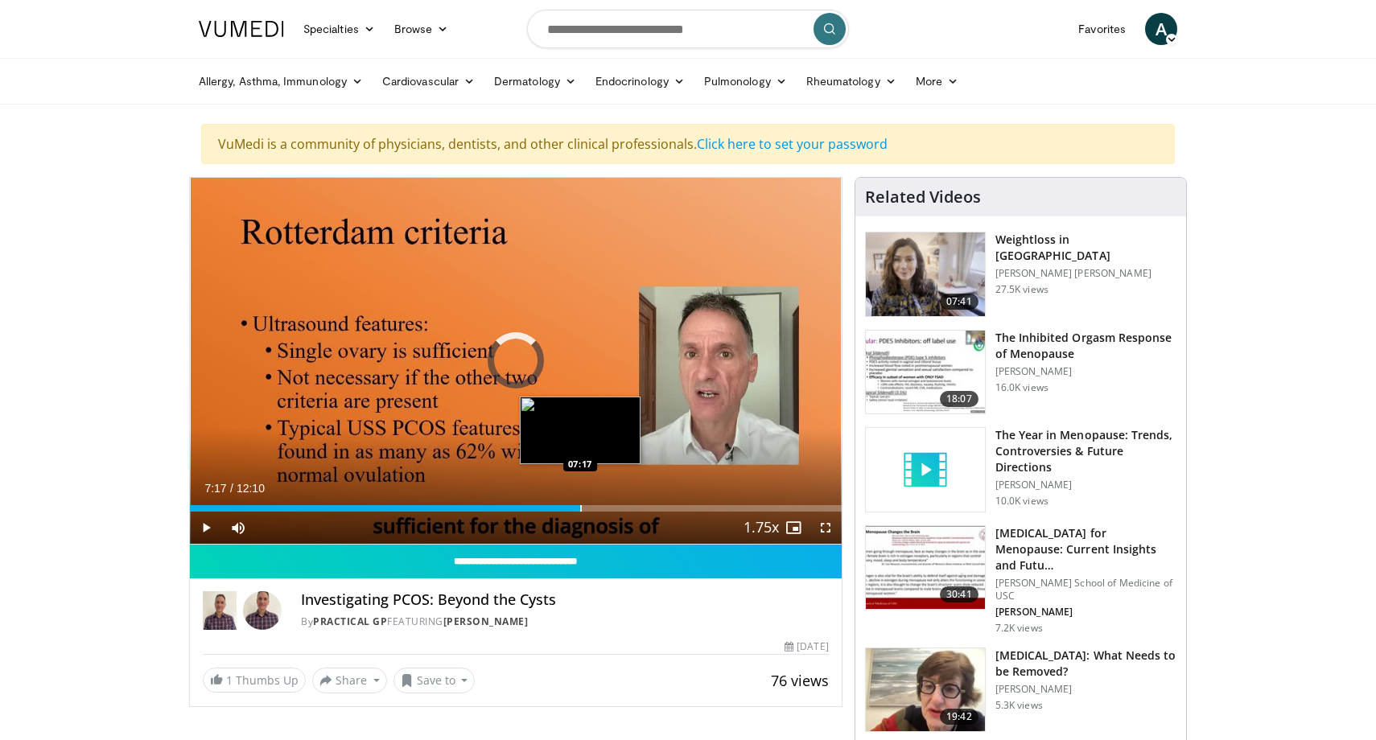
click at [580, 509] on div "Progress Bar" at bounding box center [581, 508] width 2 height 6
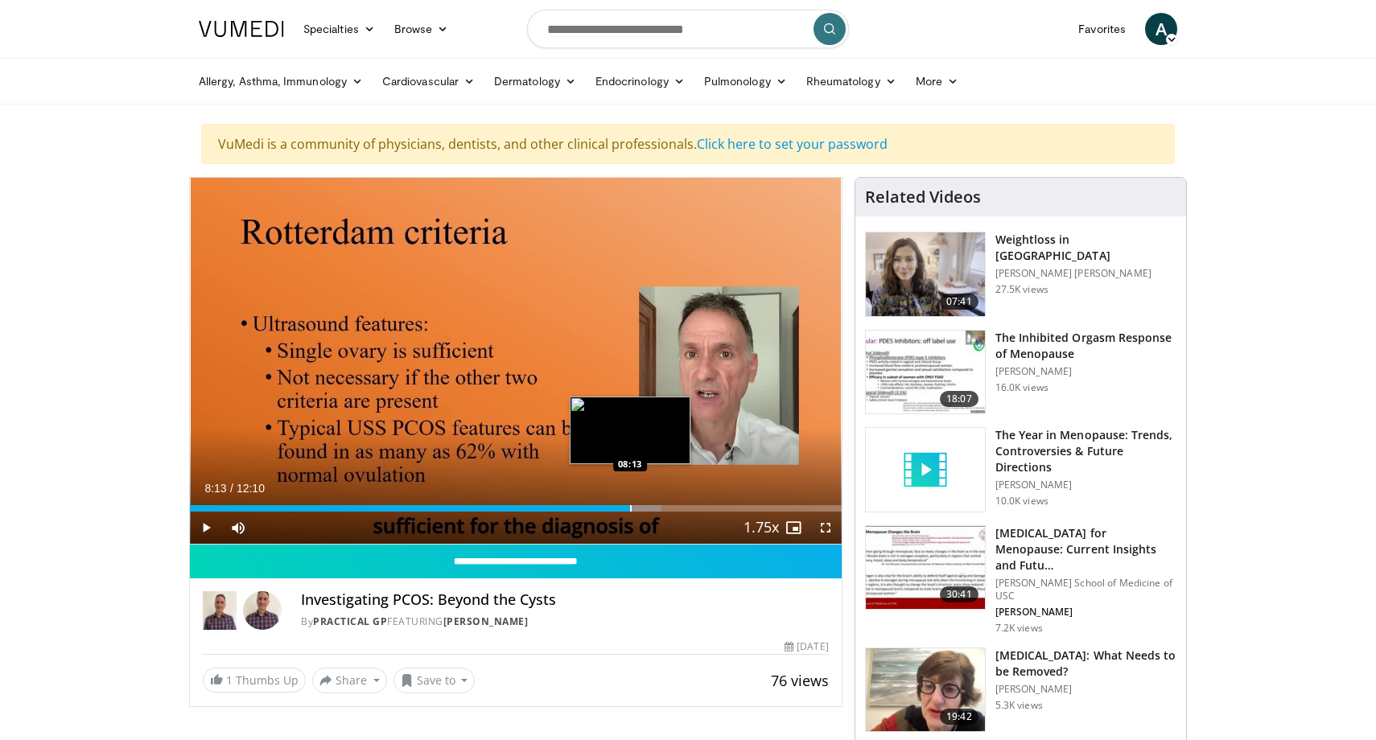
click at [629, 509] on div "Loaded : 72.39% 08:13 08:13" at bounding box center [516, 508] width 652 height 6
click at [662, 509] on div "Progress Bar" at bounding box center [663, 508] width 2 height 6
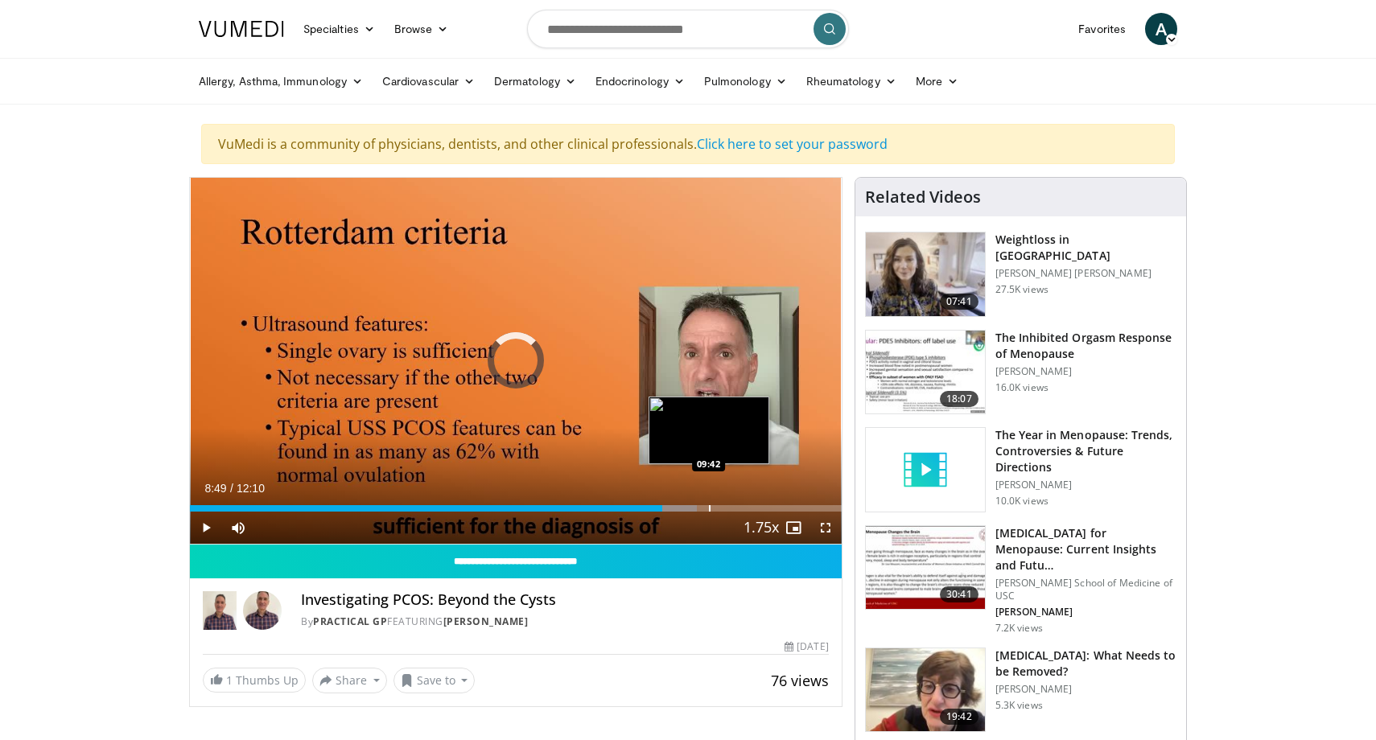
click at [709, 511] on div "Progress Bar" at bounding box center [710, 508] width 2 height 6
click at [739, 508] on div "Progress Bar" at bounding box center [739, 508] width 2 height 6
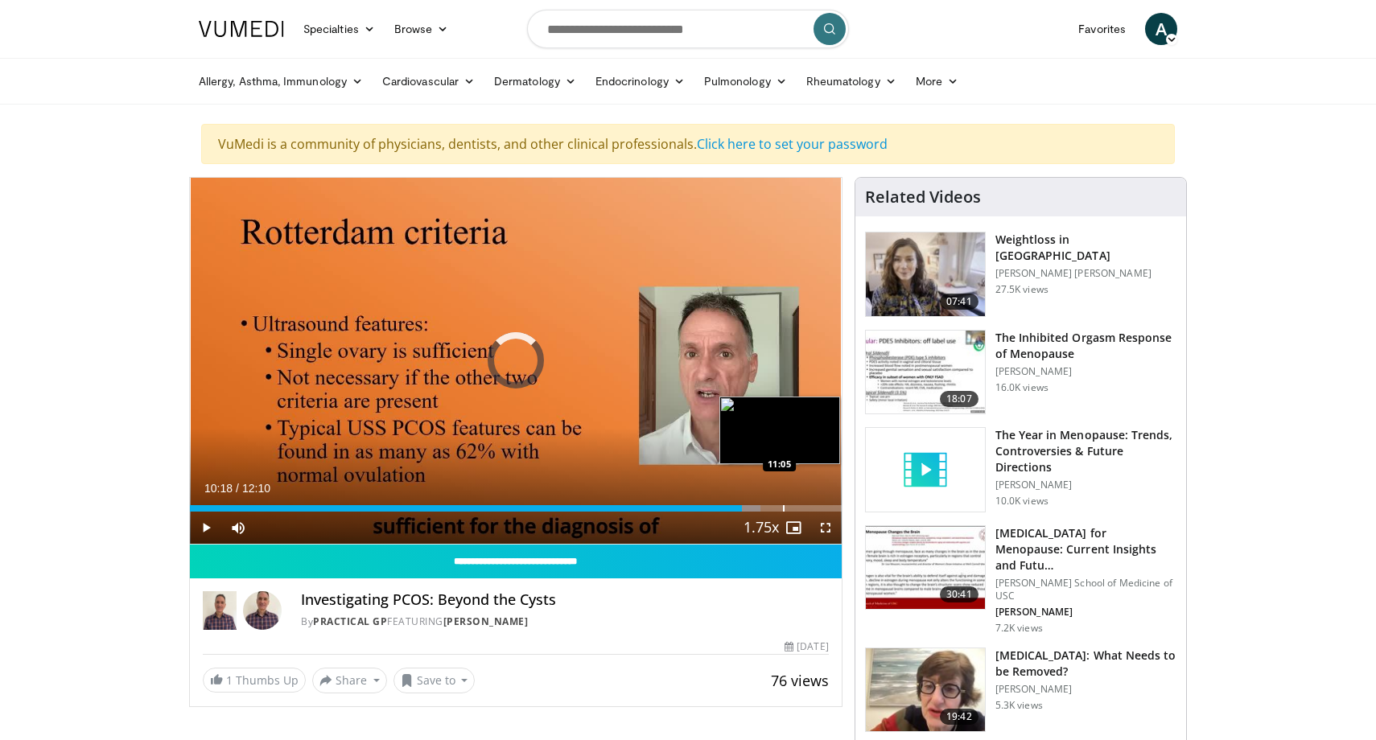
click at [783, 509] on div "Progress Bar" at bounding box center [784, 508] width 2 height 6
click at [802, 509] on div "Progress Bar" at bounding box center [803, 508] width 2 height 6
click at [813, 505] on div "Progress Bar" at bounding box center [814, 508] width 2 height 6
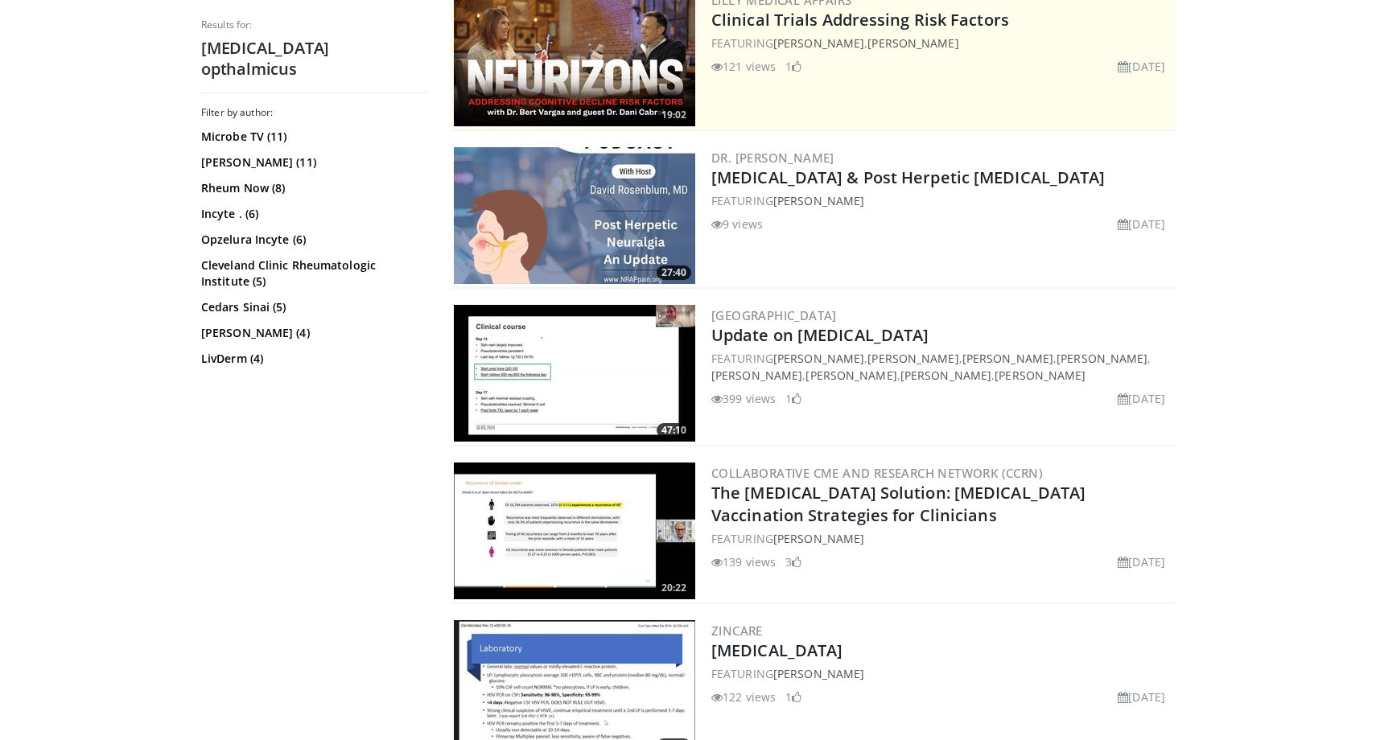
scroll to position [390, 0]
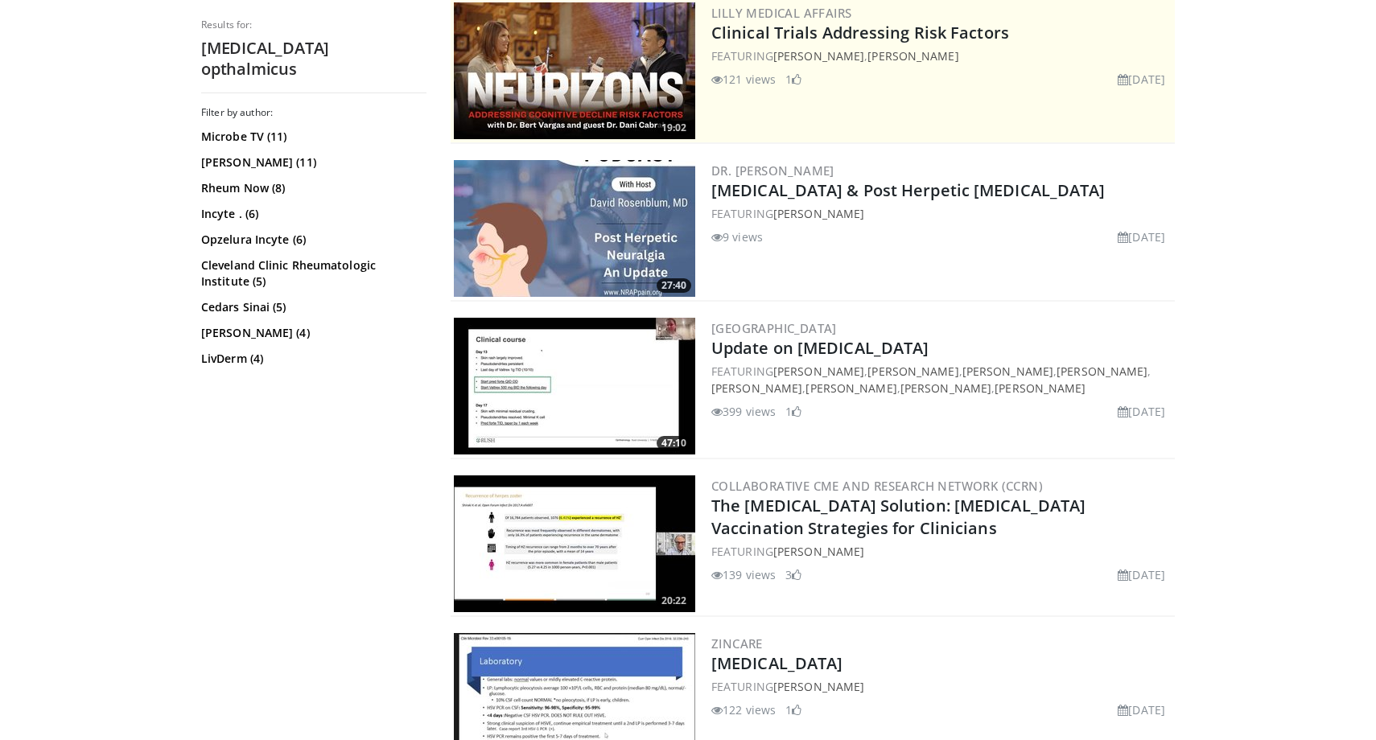
click at [604, 398] on img at bounding box center [574, 386] width 241 height 137
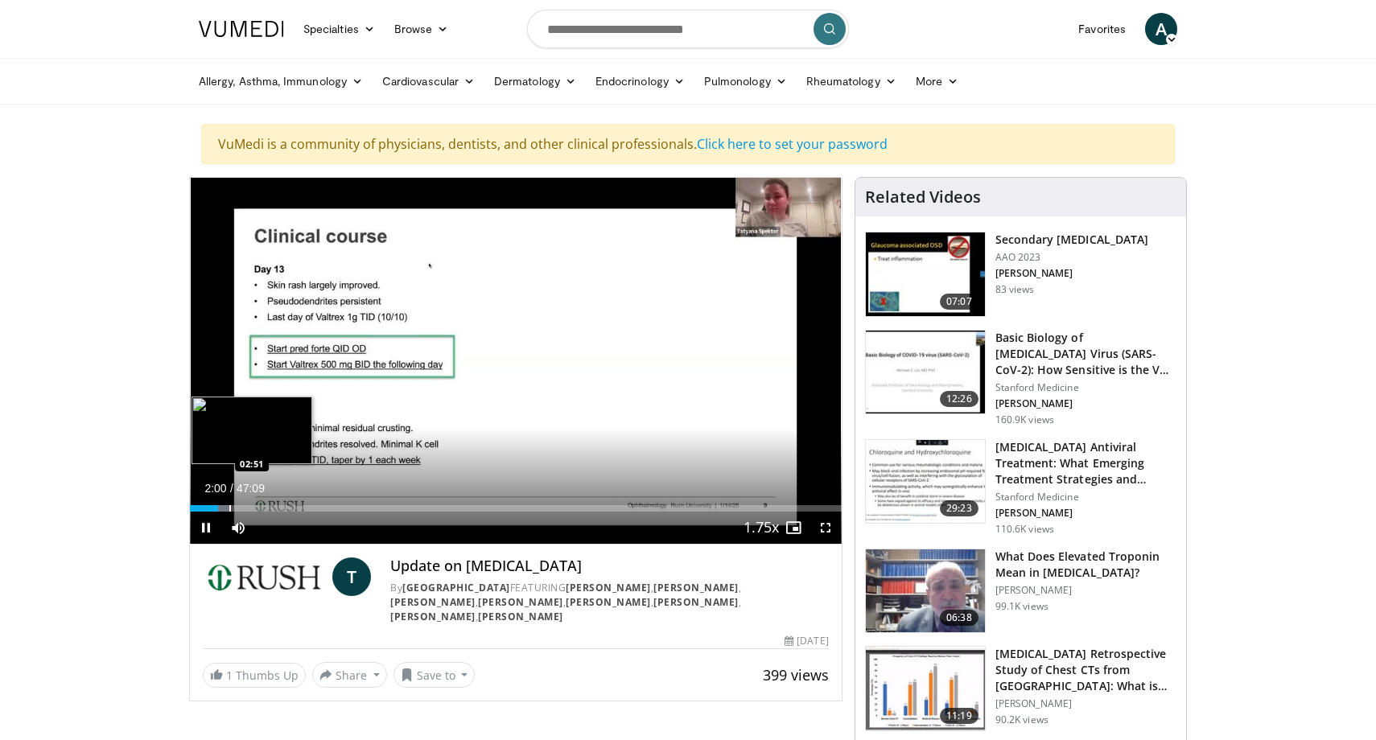
click at [229, 507] on div "Progress Bar" at bounding box center [230, 508] width 2 height 6
click at [250, 506] on div "Progress Bar" at bounding box center [250, 508] width 2 height 6
click at [275, 509] on div "Progress Bar" at bounding box center [276, 508] width 2 height 6
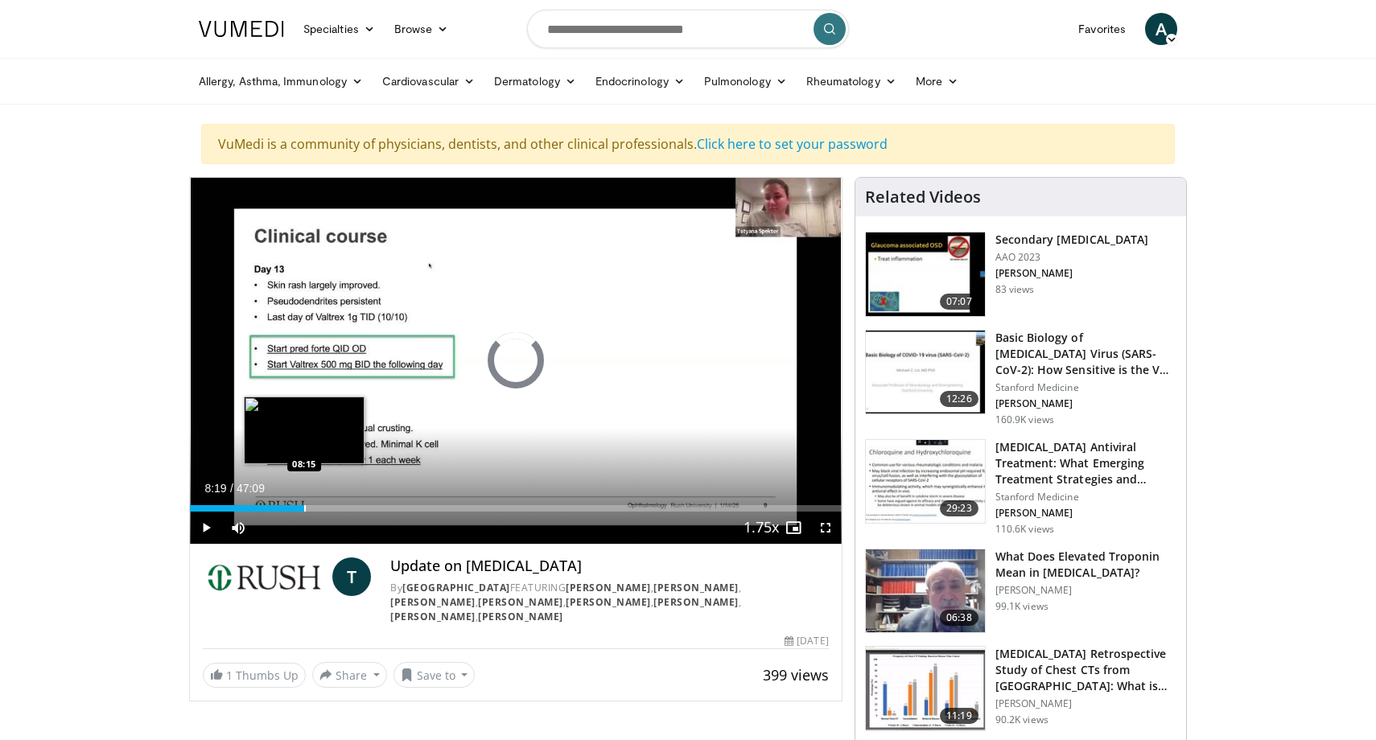
click at [304, 509] on div "Progress Bar" at bounding box center [305, 508] width 2 height 6
click at [333, 507] on div "Progress Bar" at bounding box center [334, 508] width 2 height 6
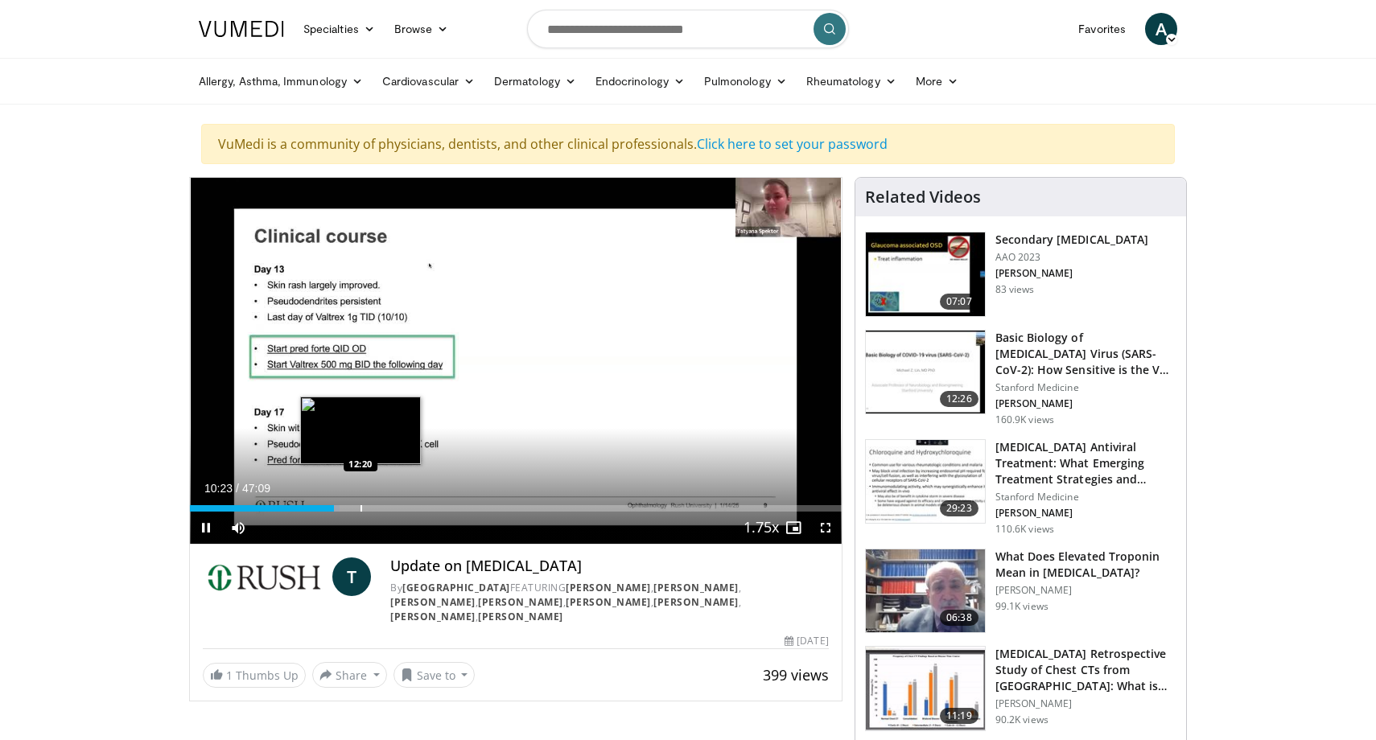
click at [361, 507] on div "Progress Bar" at bounding box center [362, 508] width 2 height 6
click at [386, 507] on div "Progress Bar" at bounding box center [387, 508] width 2 height 6
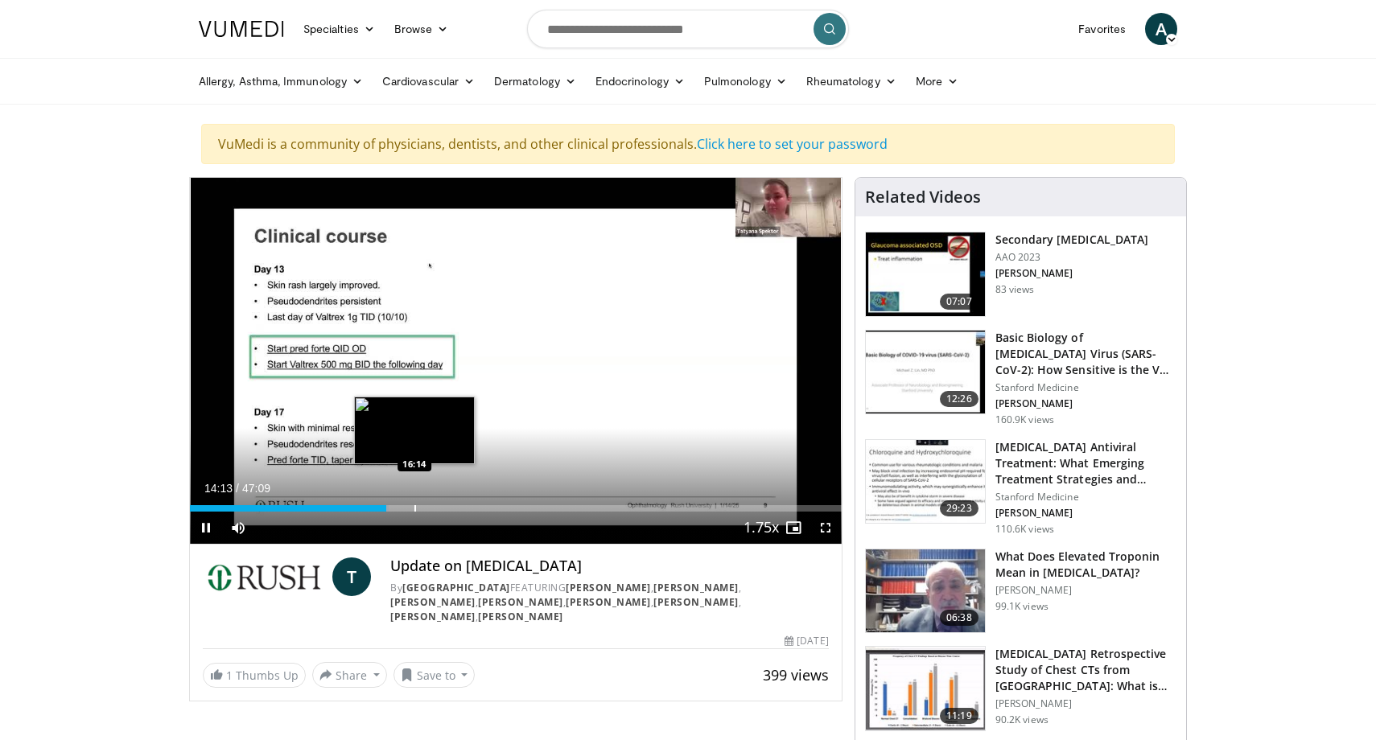
click at [414, 509] on div "Progress Bar" at bounding box center [415, 508] width 2 height 6
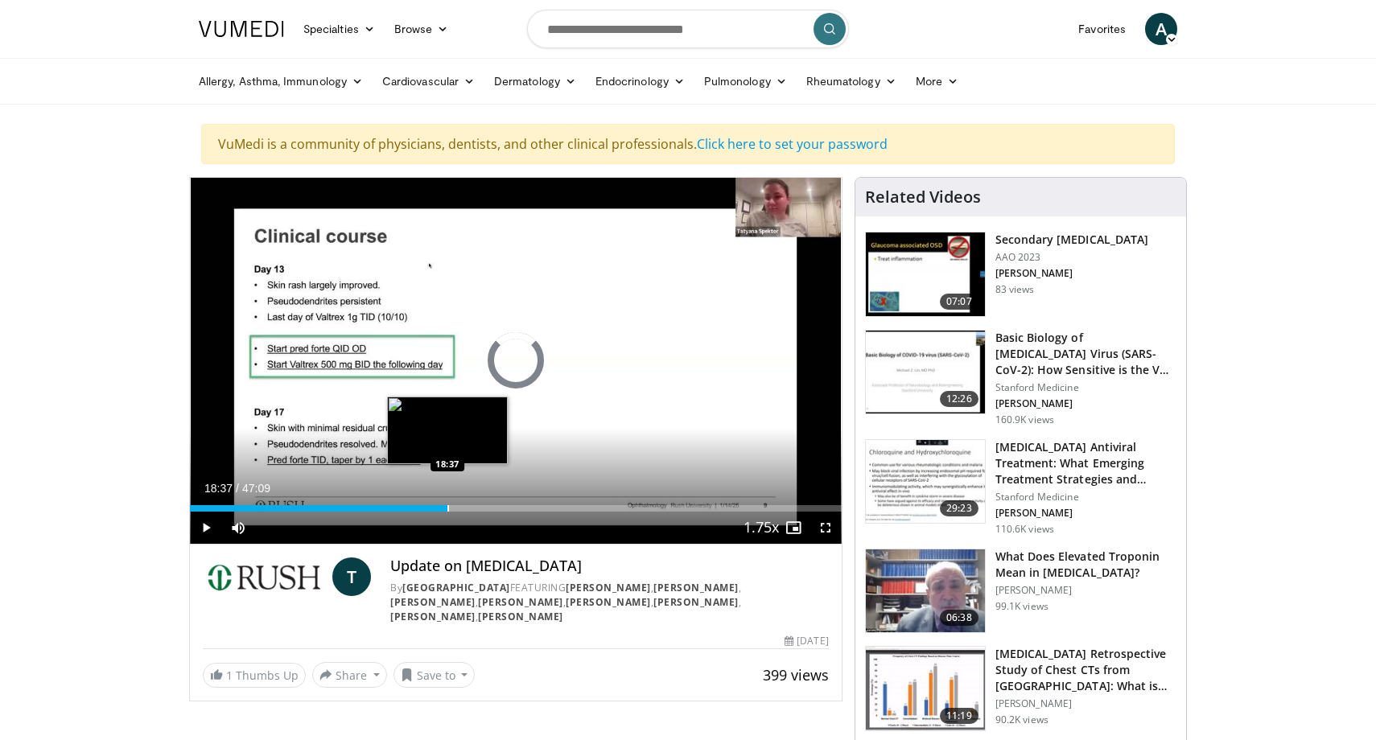
click at [447, 509] on div "Progress Bar" at bounding box center [448, 508] width 2 height 6
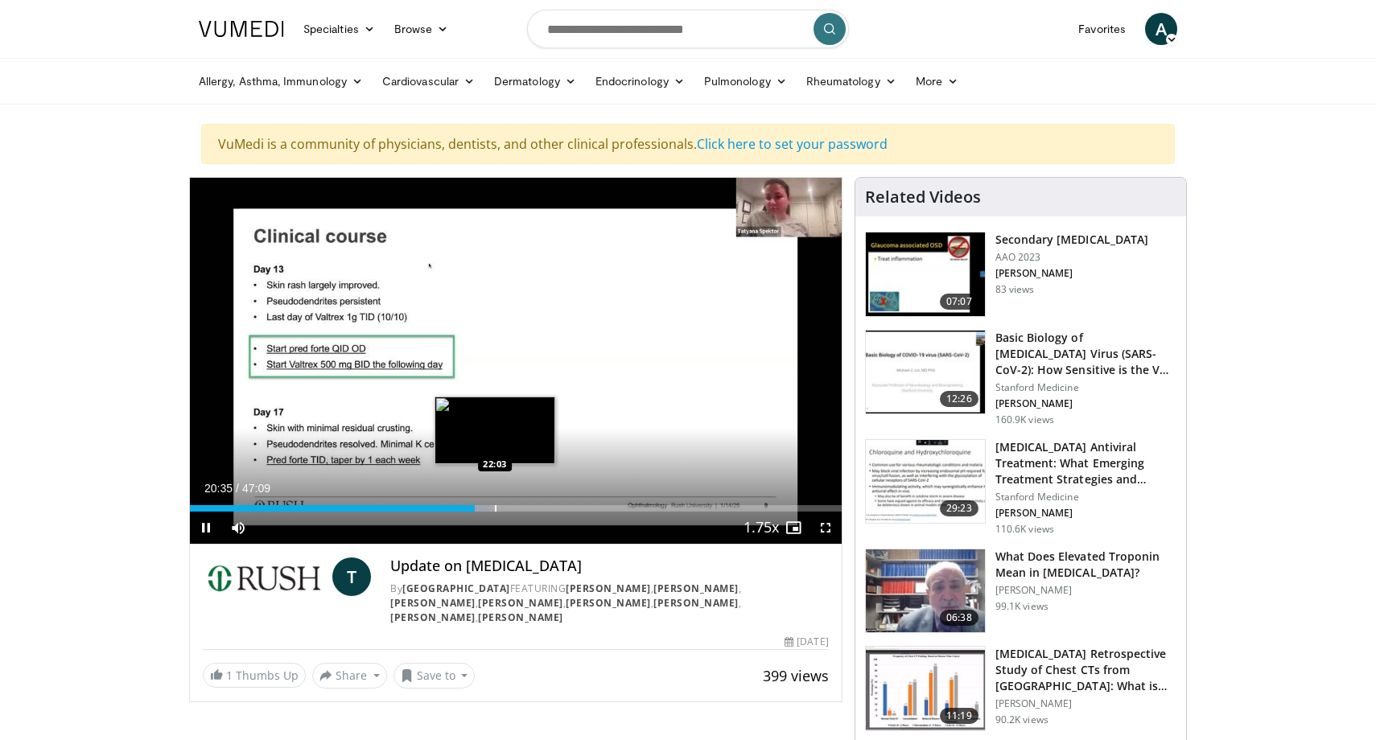
click at [495, 510] on div "Progress Bar" at bounding box center [496, 508] width 2 height 6
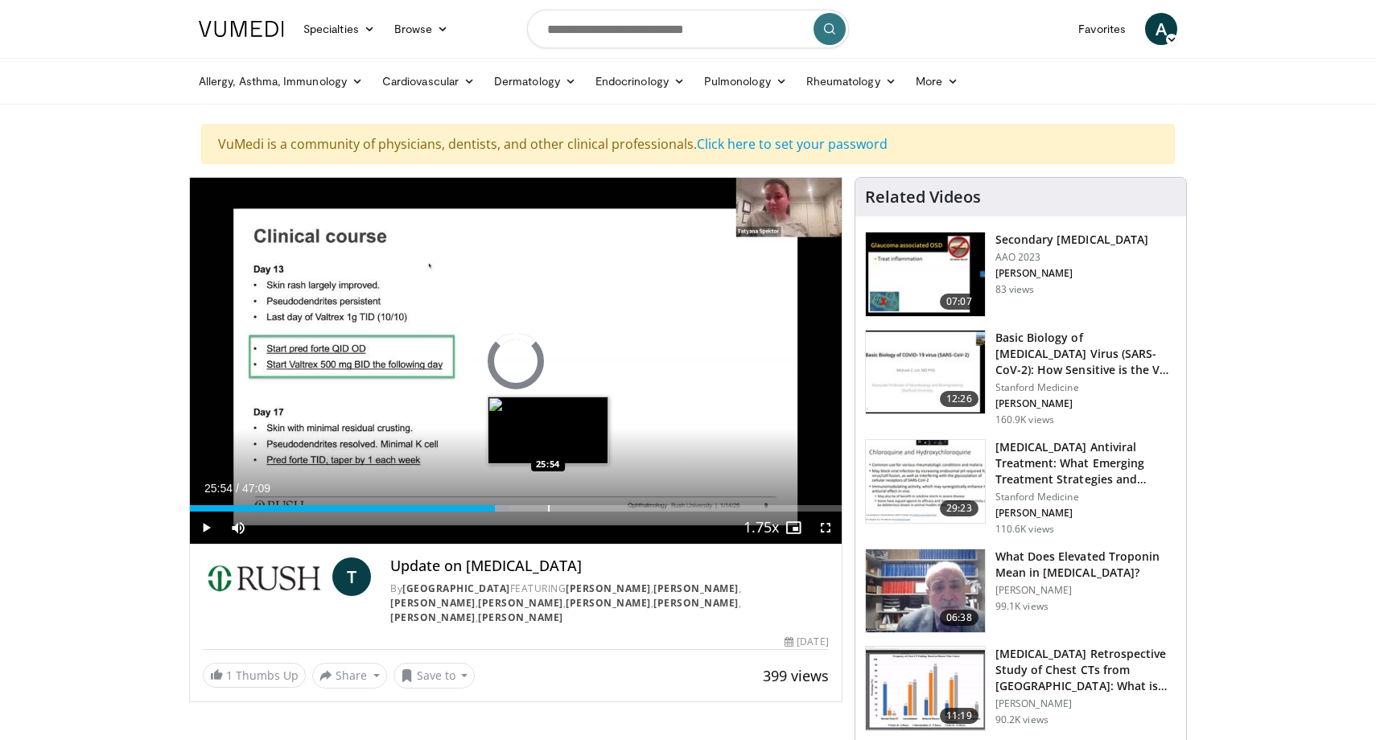
click at [548, 502] on div "Loaded : 49.09% 22:05 25:54" at bounding box center [516, 504] width 652 height 15
click at [585, 505] on div "Loaded : 56.10% 28:34 28:34" at bounding box center [516, 504] width 652 height 15
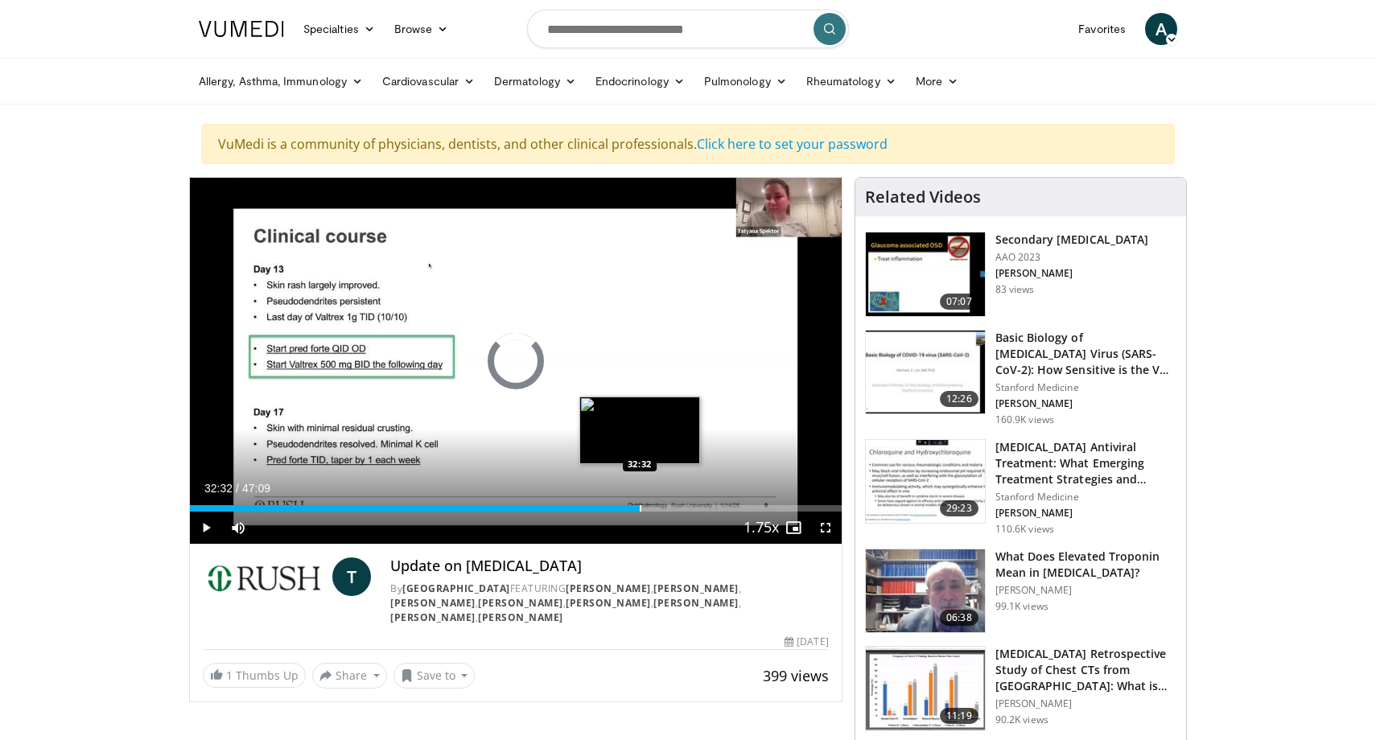
click at [640, 509] on div "Progress Bar" at bounding box center [641, 508] width 2 height 6
click at [680, 506] on div "Progress Bar" at bounding box center [681, 508] width 2 height 6
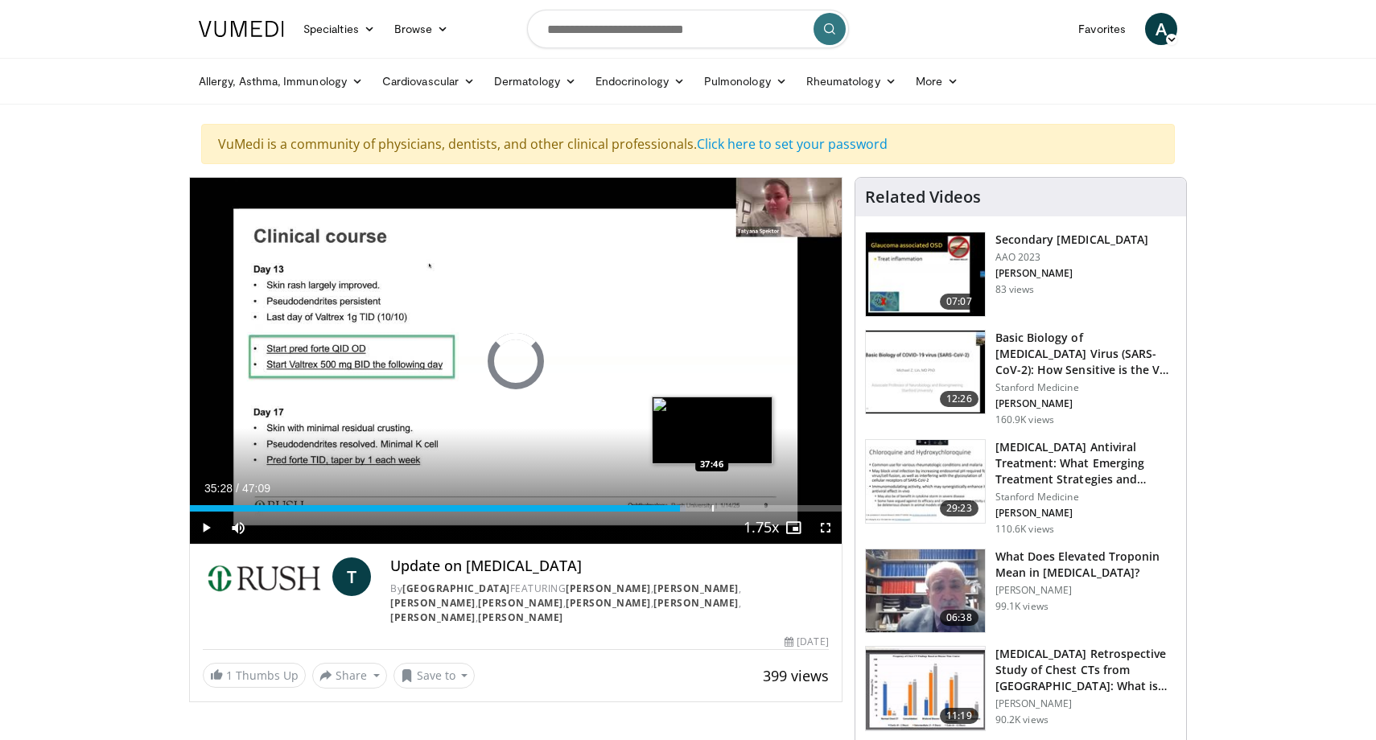
click at [712, 509] on div "Progress Bar" at bounding box center [713, 508] width 2 height 6
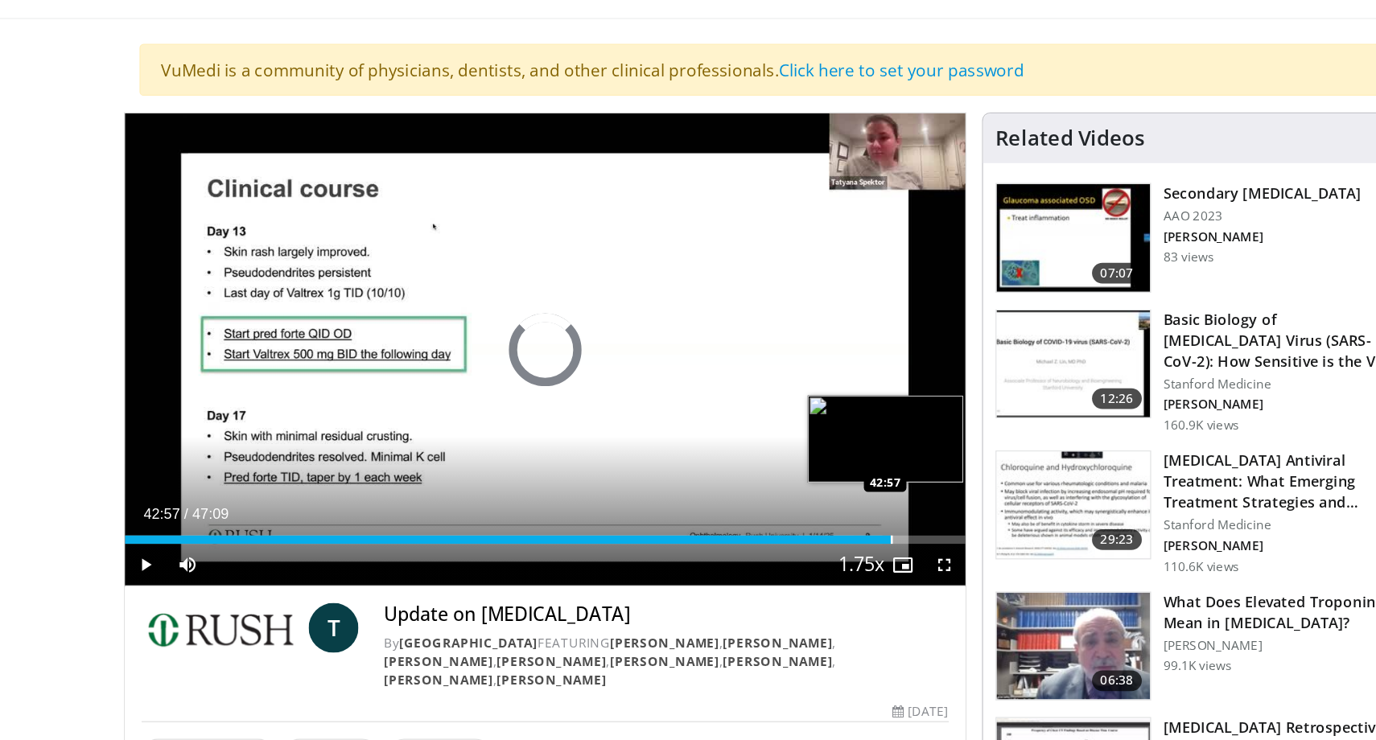
click at [784, 508] on div "Progress Bar" at bounding box center [785, 508] width 2 height 6
click at [811, 508] on div "Progress Bar" at bounding box center [812, 508] width 2 height 6
click at [825, 507] on div "Progress Bar" at bounding box center [826, 508] width 2 height 6
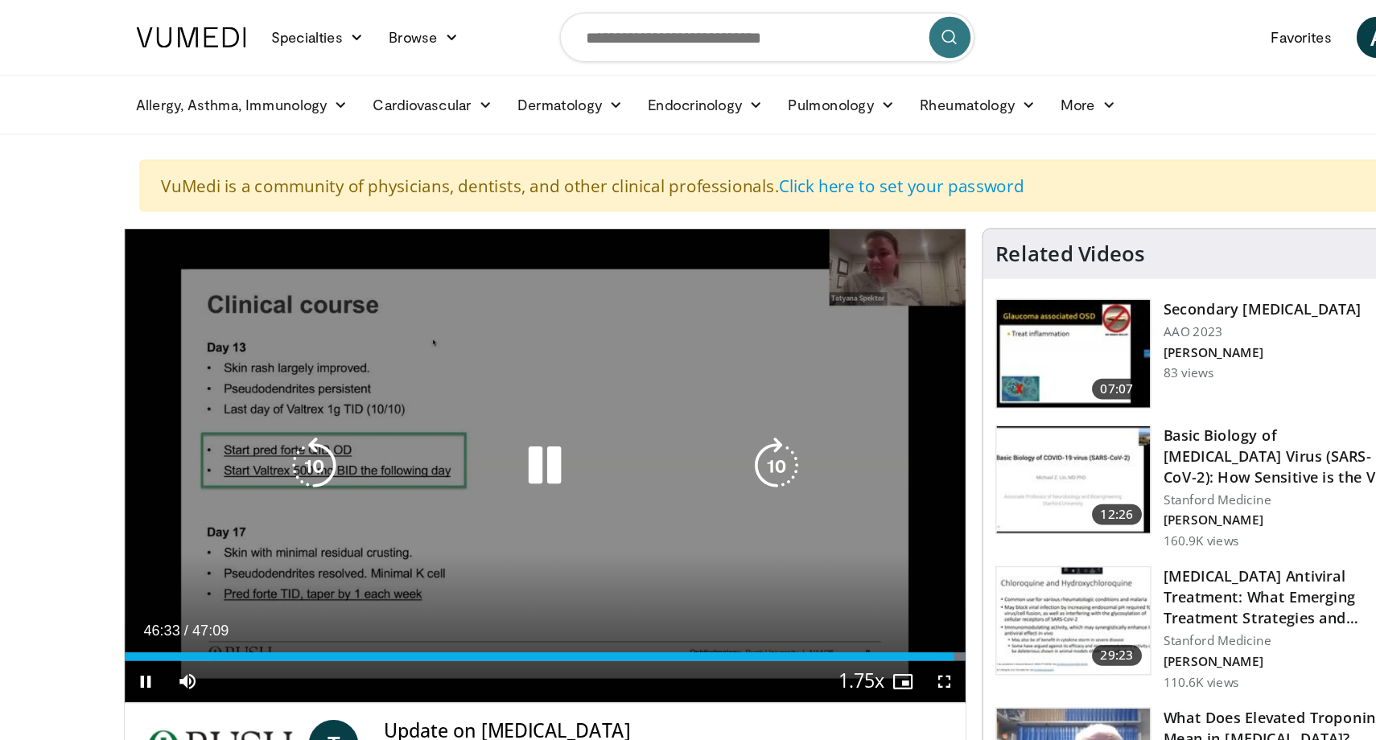
click at [497, 375] on icon "Video Player" at bounding box center [515, 361] width 45 height 45
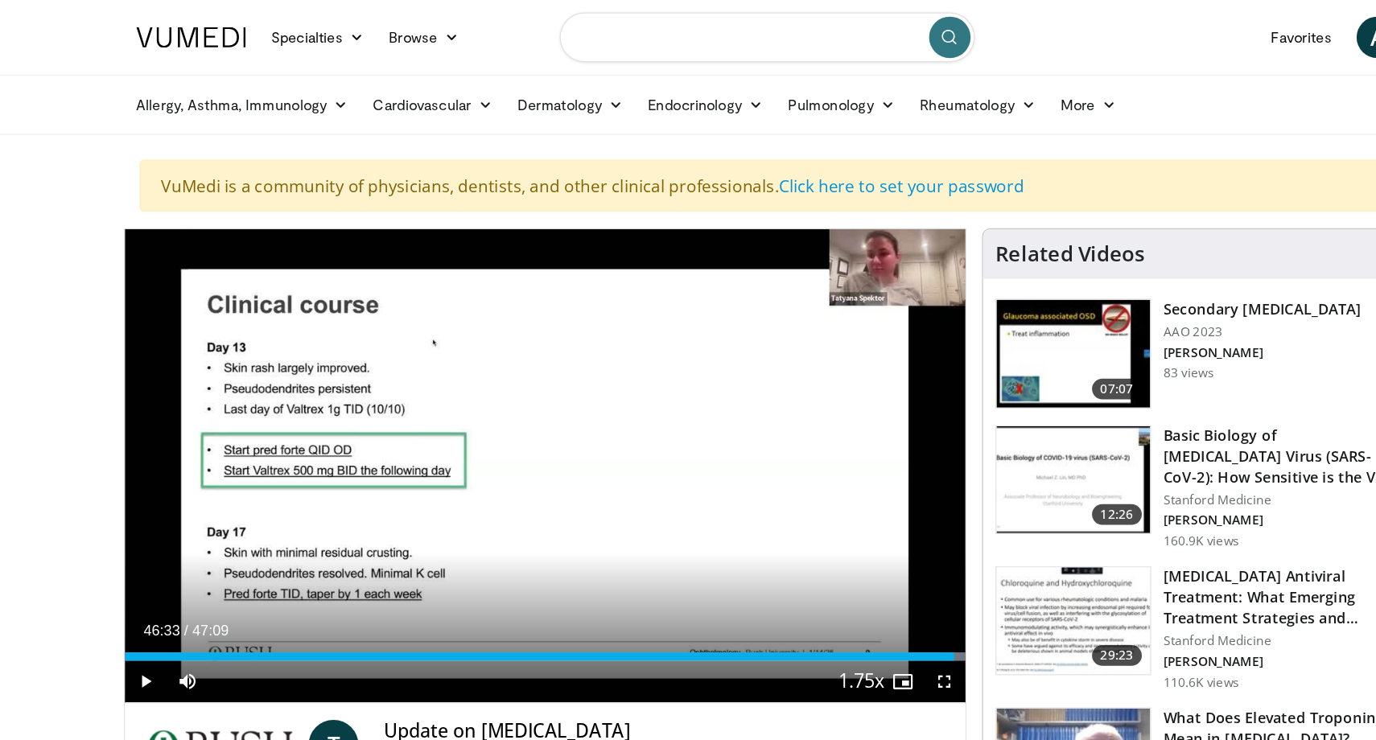
click at [597, 29] on input "Search topics, interventions" at bounding box center [688, 29] width 322 height 39
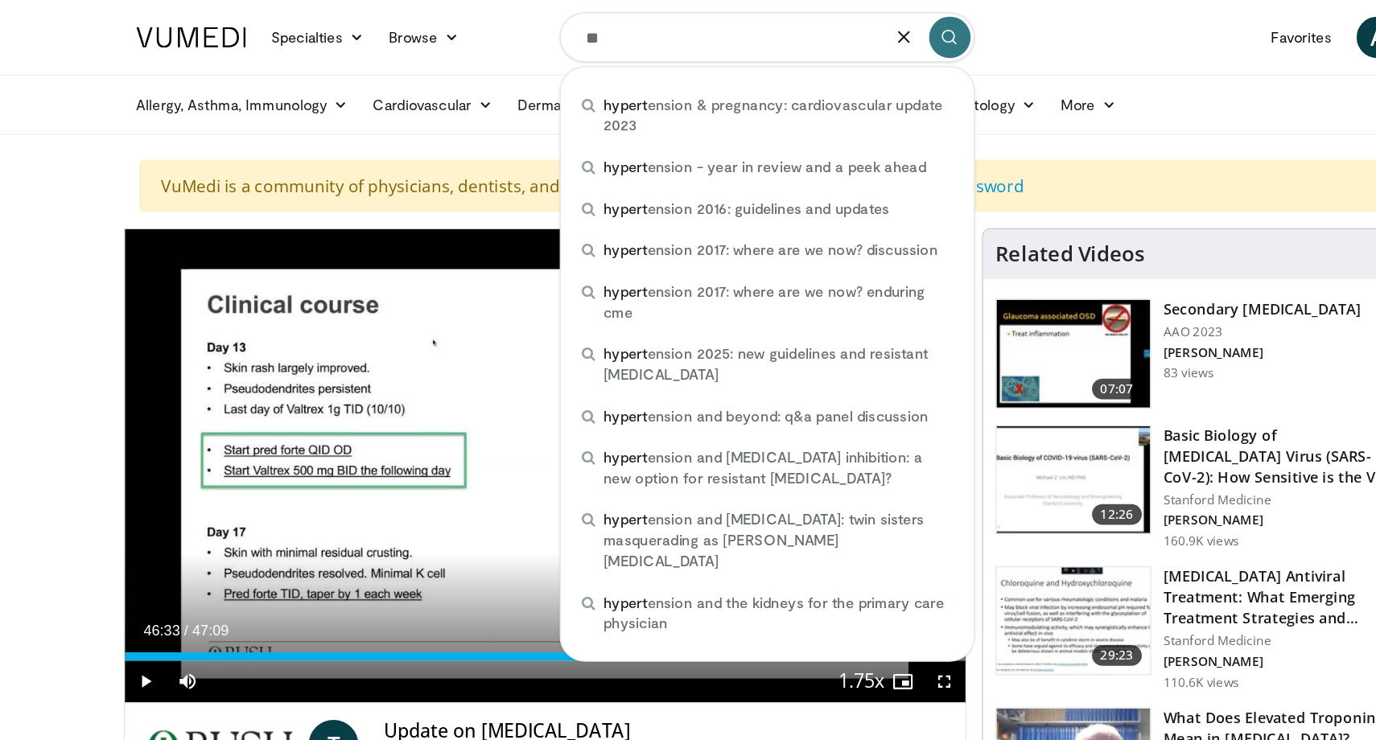
type input "*"
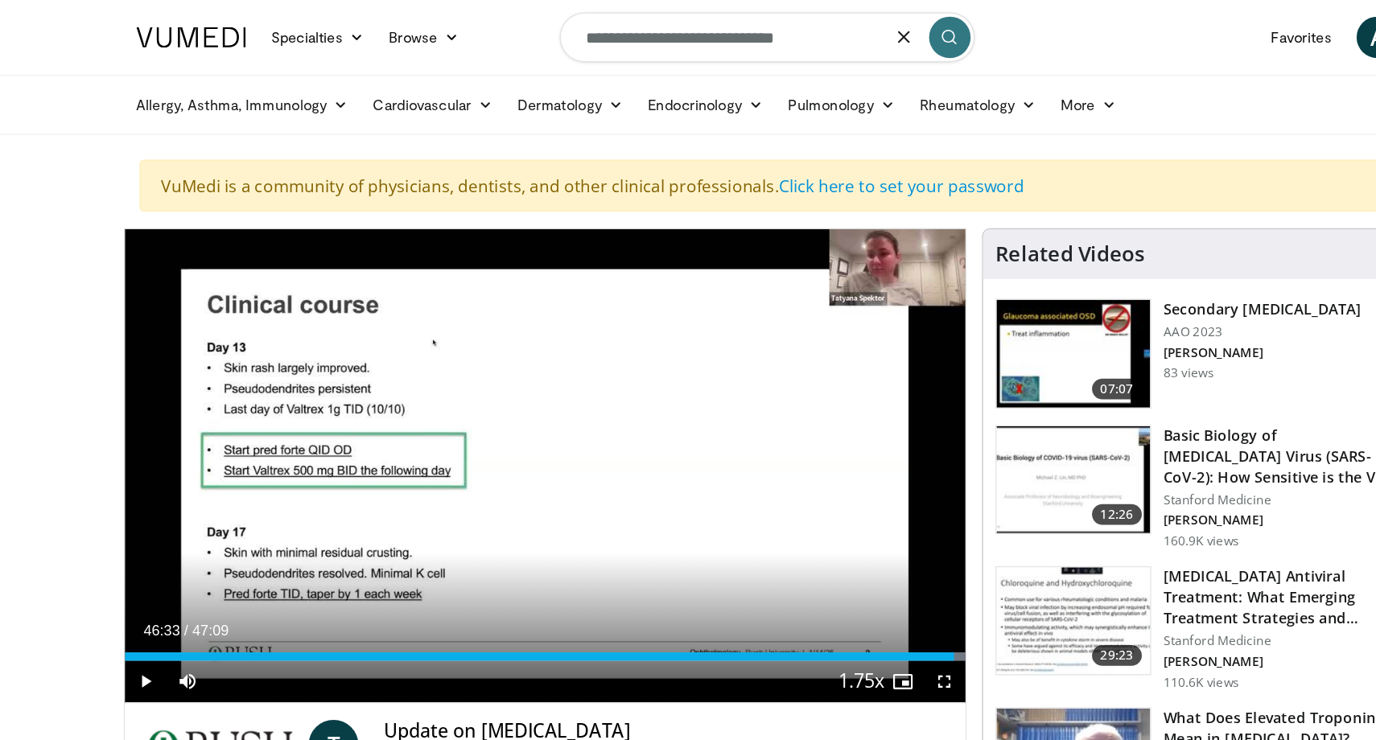
type input "**********"
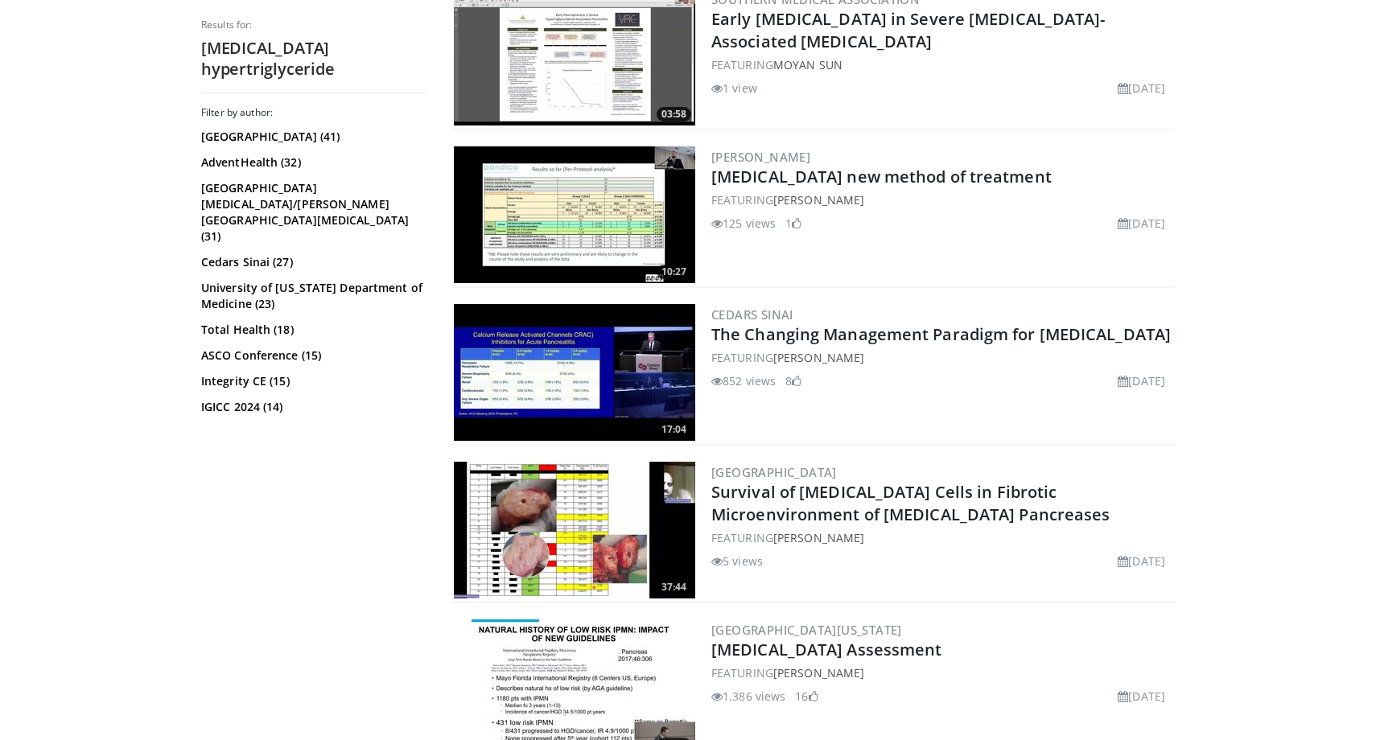
scroll to position [3086, 0]
click at [639, 265] on img at bounding box center [574, 214] width 241 height 137
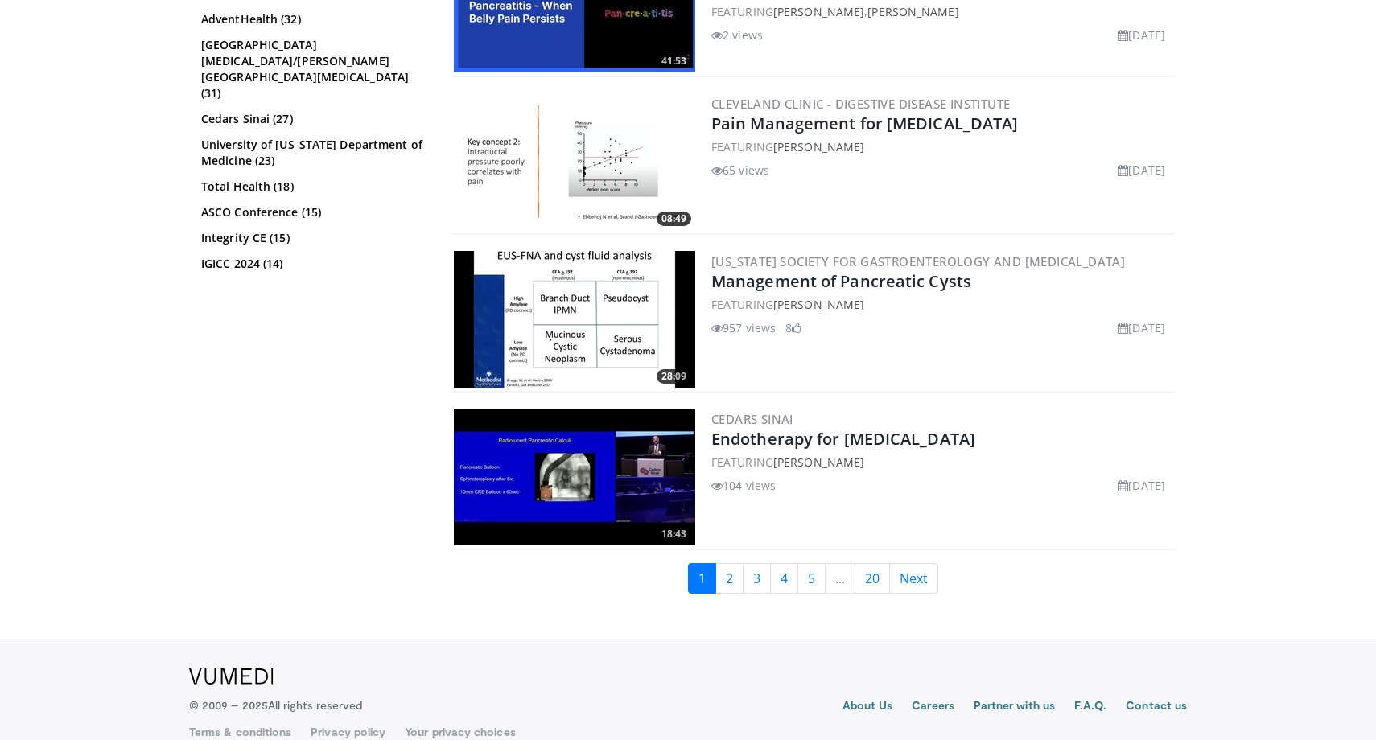
scroll to position [3953, 0]
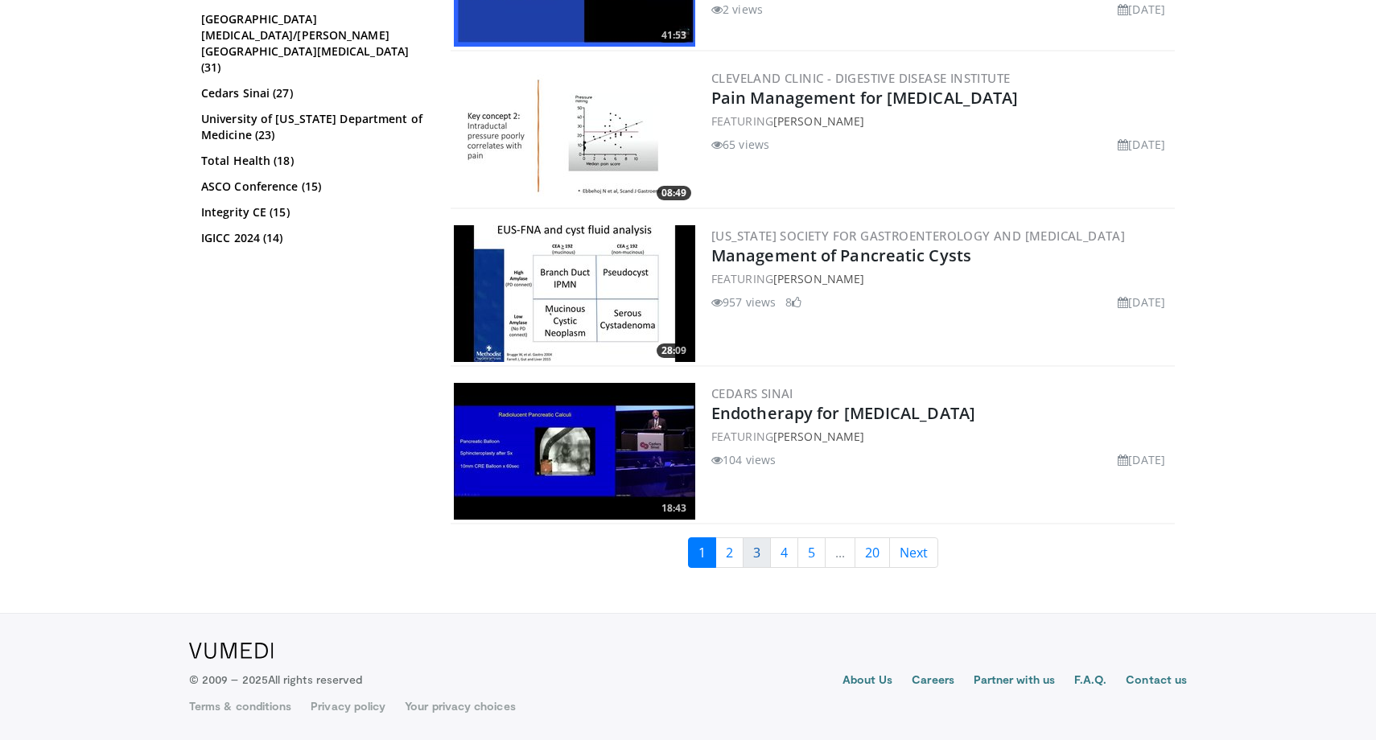
click at [743, 557] on link "3" at bounding box center [757, 553] width 28 height 31
click at [731, 557] on link "2" at bounding box center [729, 553] width 28 height 31
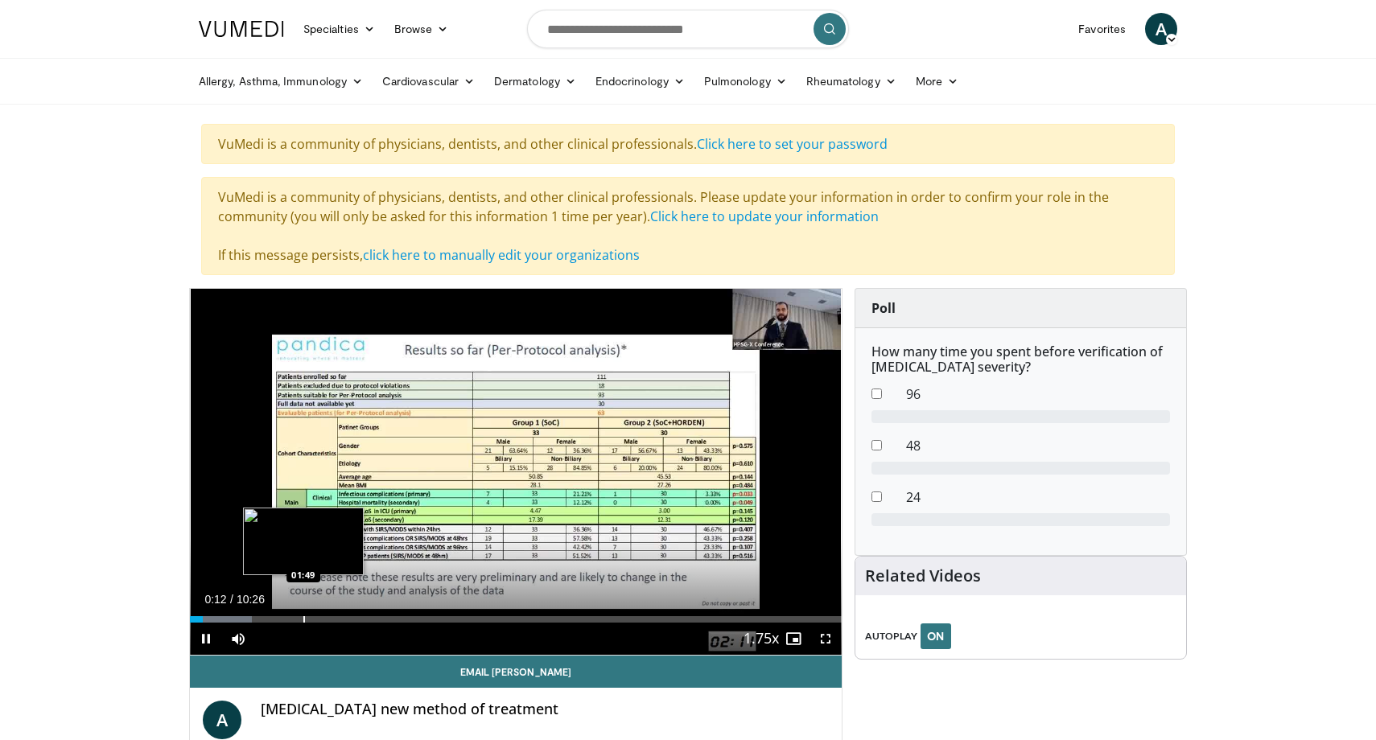
click at [303, 612] on div "Loaded : 9.55% 00:12 01:49" at bounding box center [516, 615] width 652 height 15
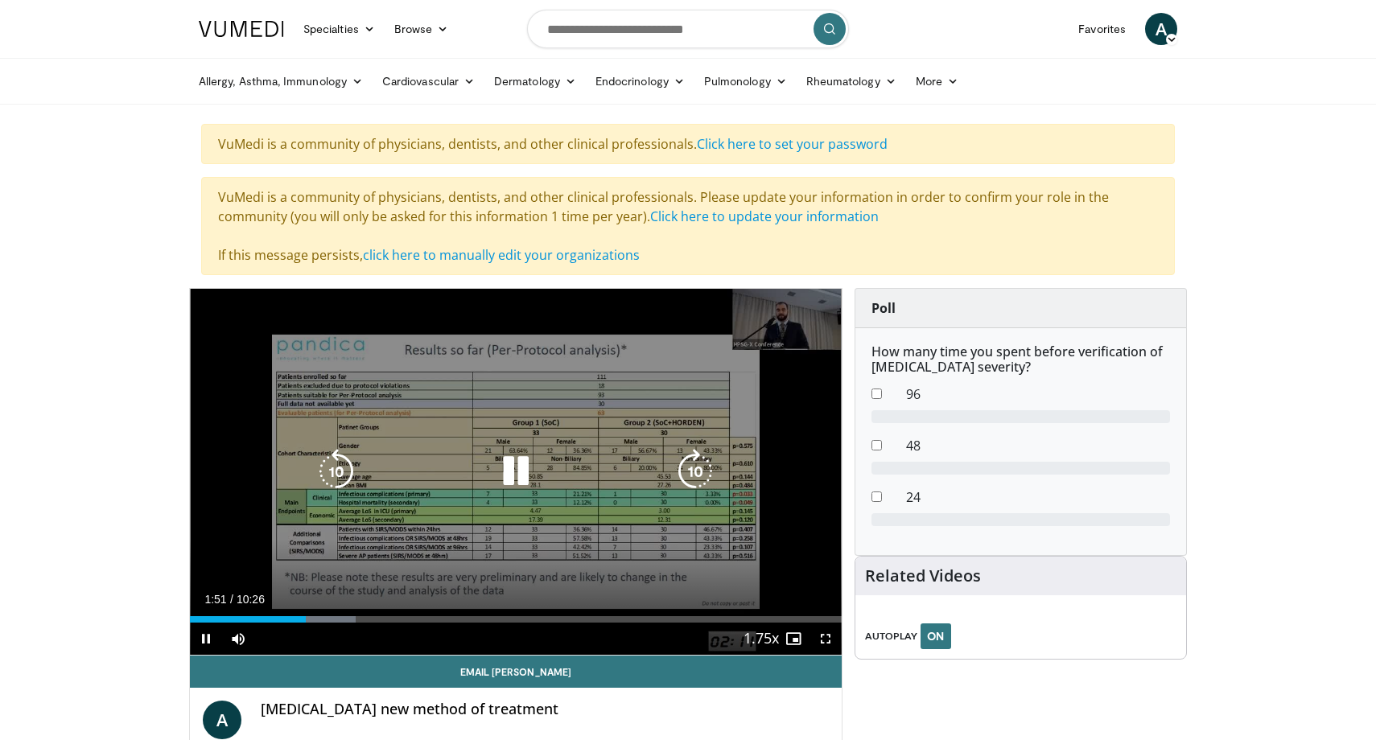
click at [393, 607] on div "10 seconds Tap to unmute" at bounding box center [516, 472] width 652 height 366
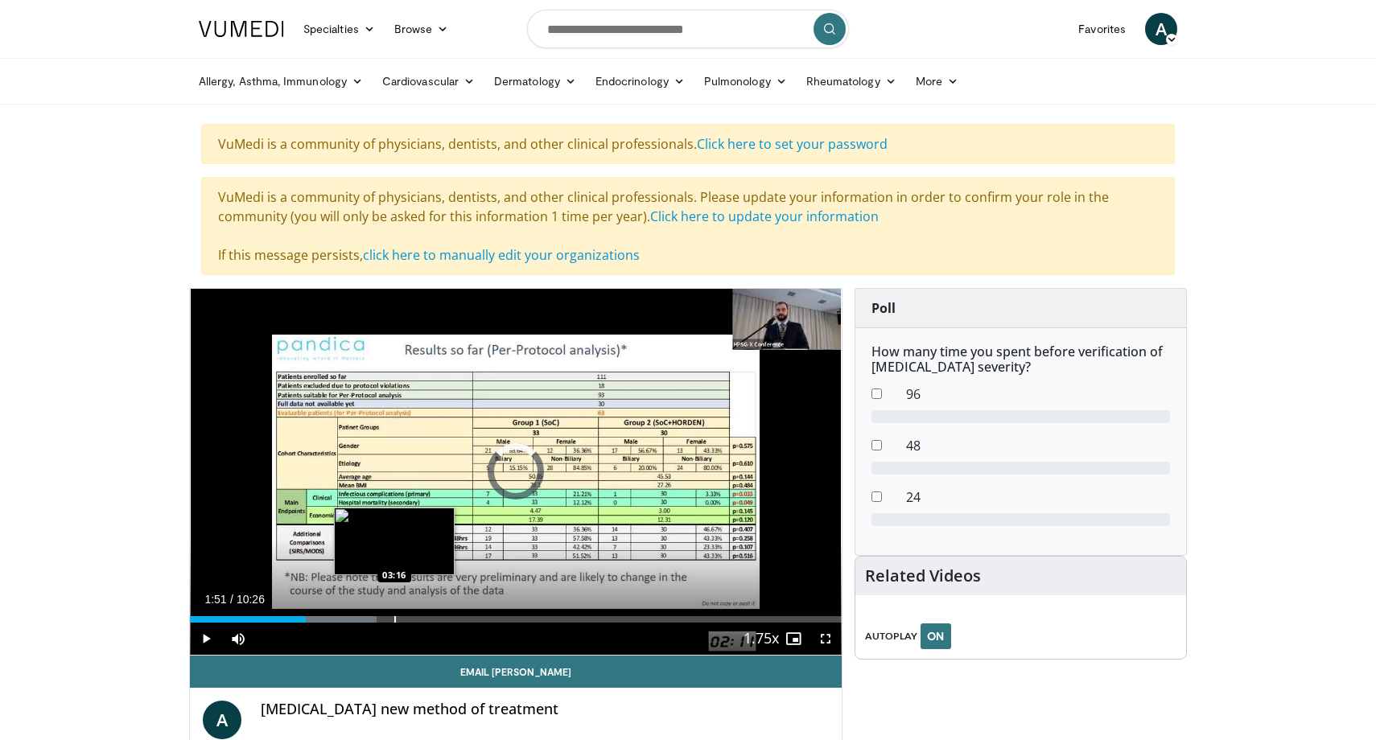
click at [394, 615] on div "Loaded : 28.67% 01:51 03:16" at bounding box center [516, 615] width 652 height 15
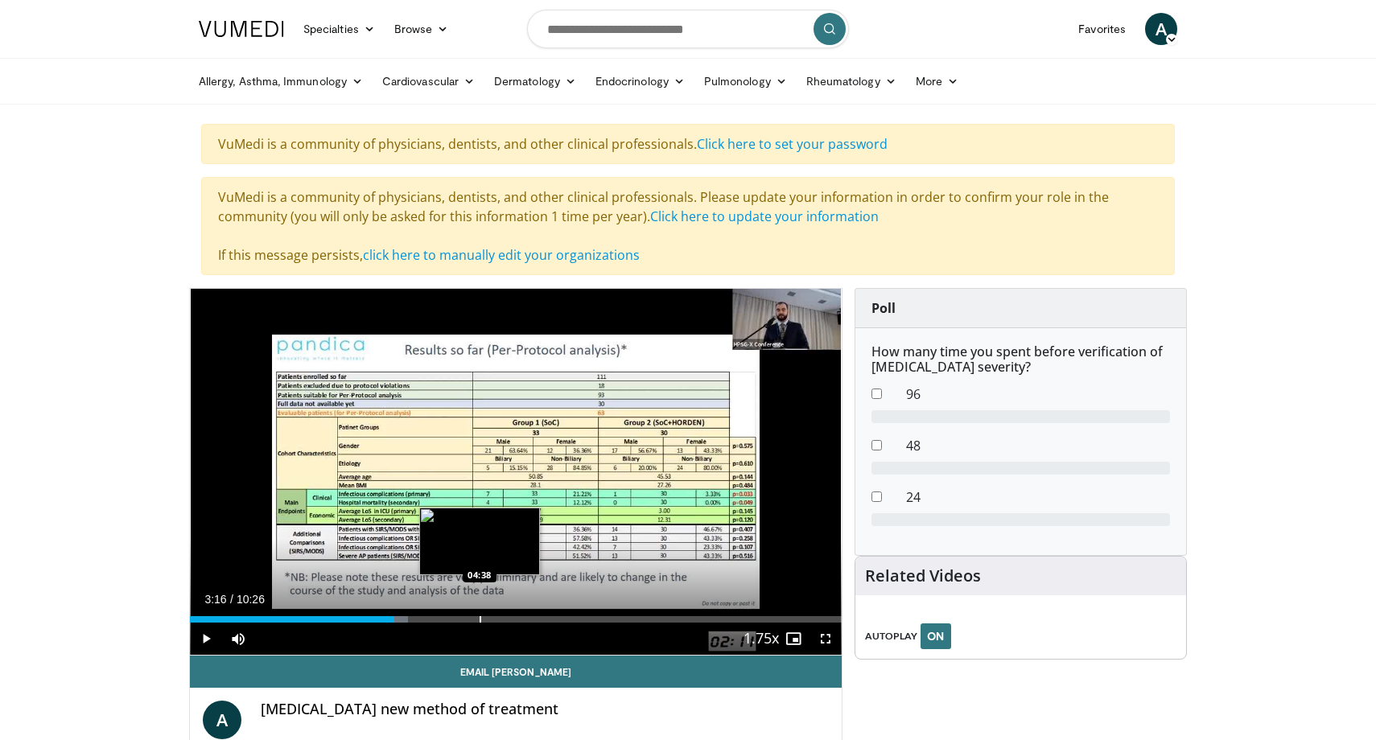
click at [480, 615] on div "Loaded : 33.45% 03:16 04:38" at bounding box center [516, 615] width 652 height 15
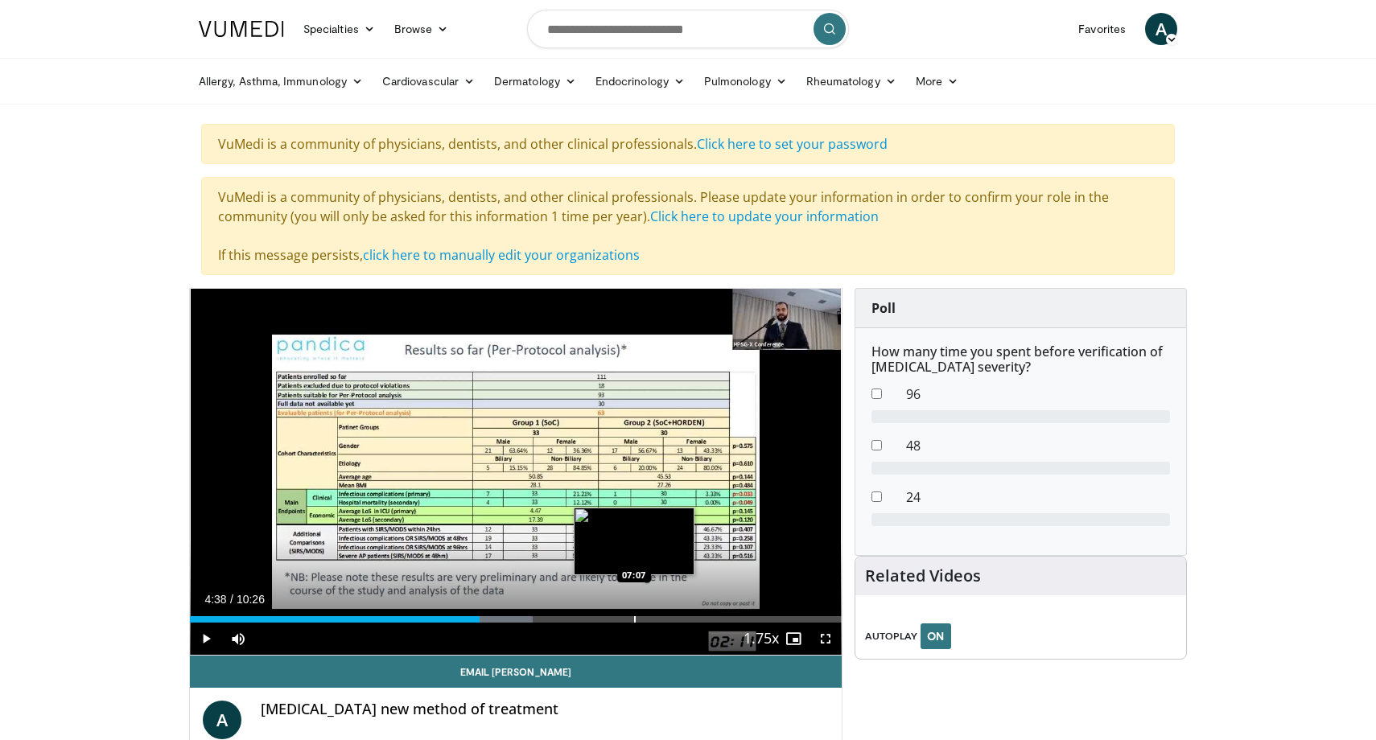
click at [634, 620] on div "Progress Bar" at bounding box center [635, 619] width 2 height 6
click at [710, 624] on div "Current Time 7:07 / Duration 10:26 Play Skip Backward Skip Forward Mute Loaded …" at bounding box center [516, 639] width 652 height 32
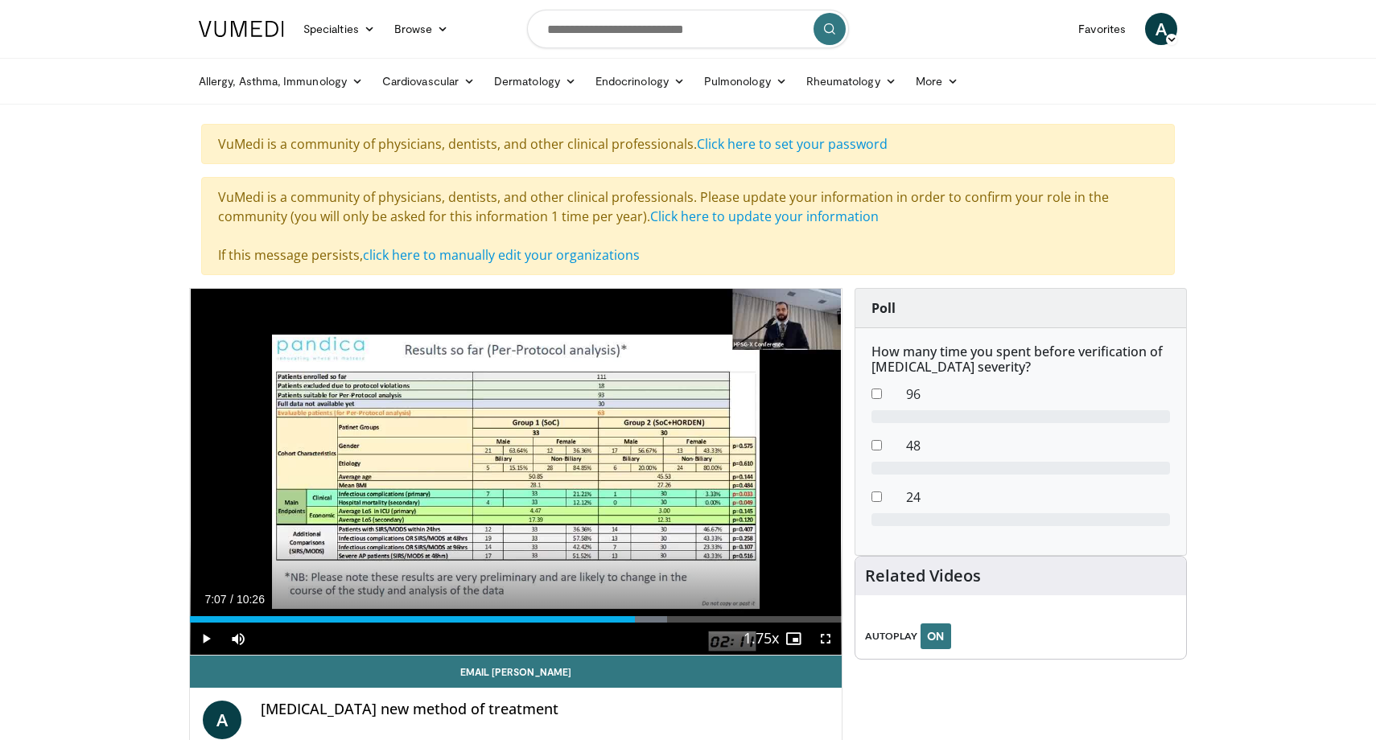
click at [714, 623] on div "Current Time 7:07 / Duration 10:26 Play Skip Backward Skip Forward Mute Loaded …" at bounding box center [516, 639] width 652 height 32
click at [732, 616] on div "Progress Bar" at bounding box center [733, 619] width 2 height 6
